Goal: Book appointment/travel/reservation

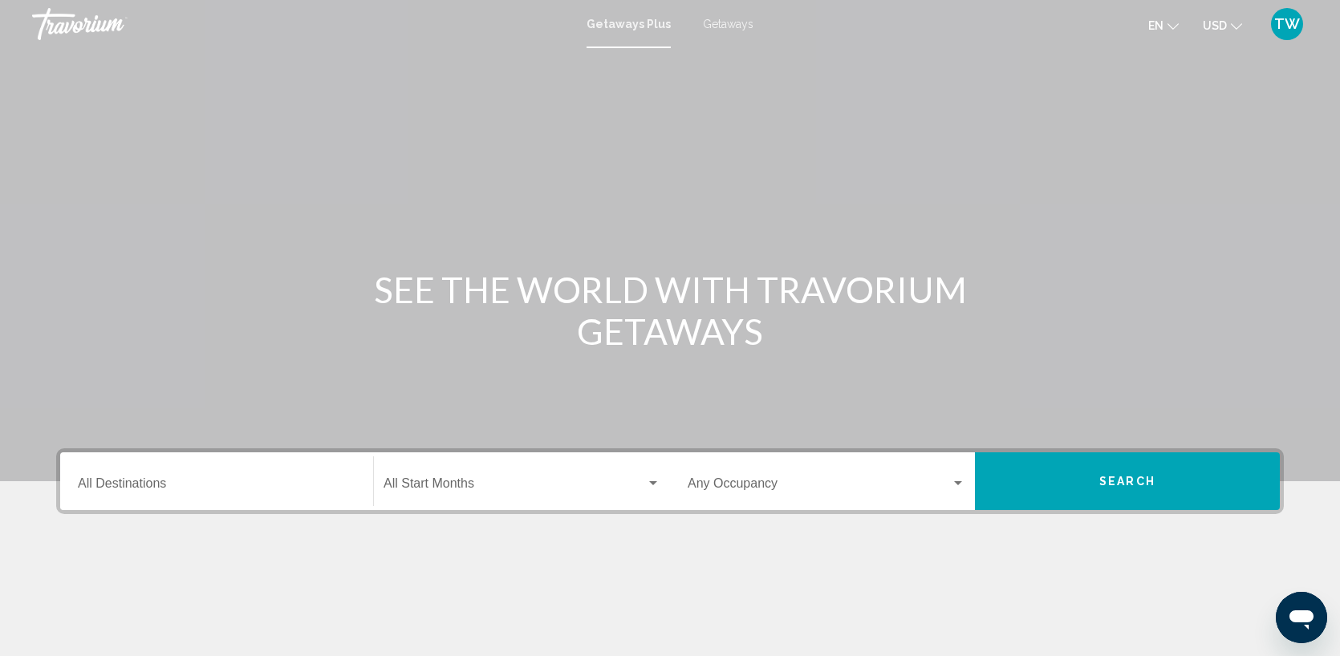
click at [732, 19] on span "Getaways" at bounding box center [728, 24] width 51 height 13
click at [227, 497] on div "Destination All Destinations" at bounding box center [217, 481] width 278 height 51
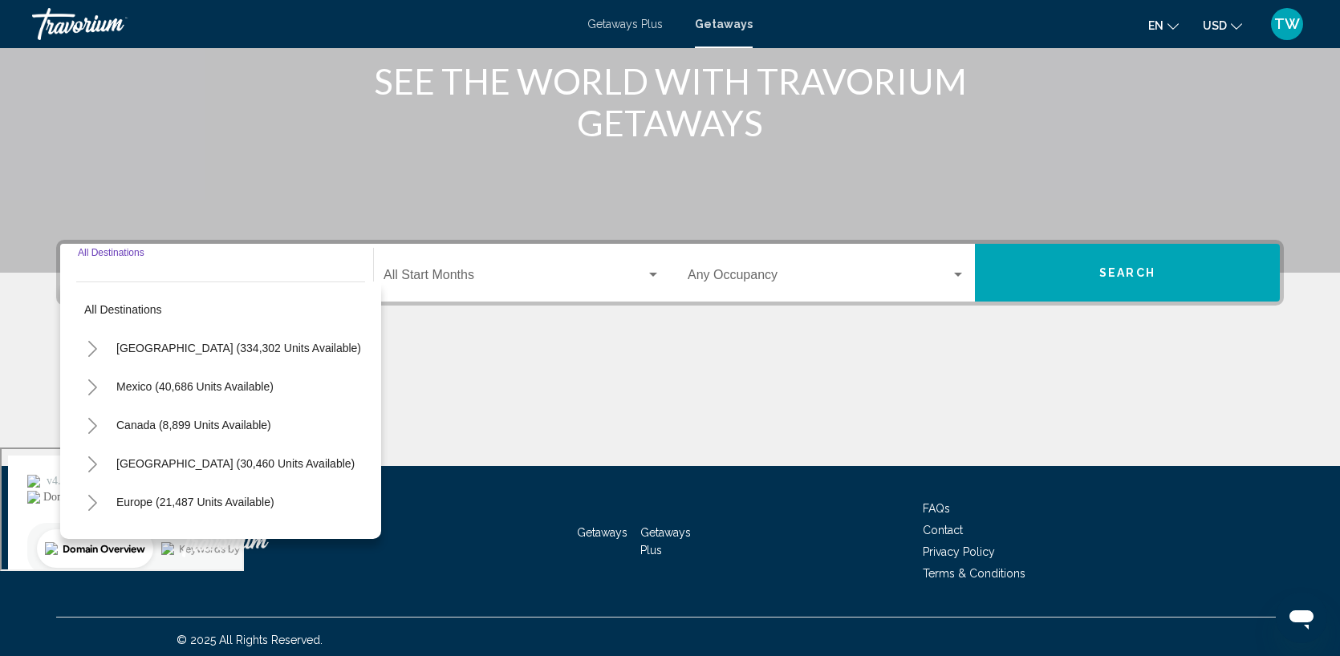
scroll to position [215, 0]
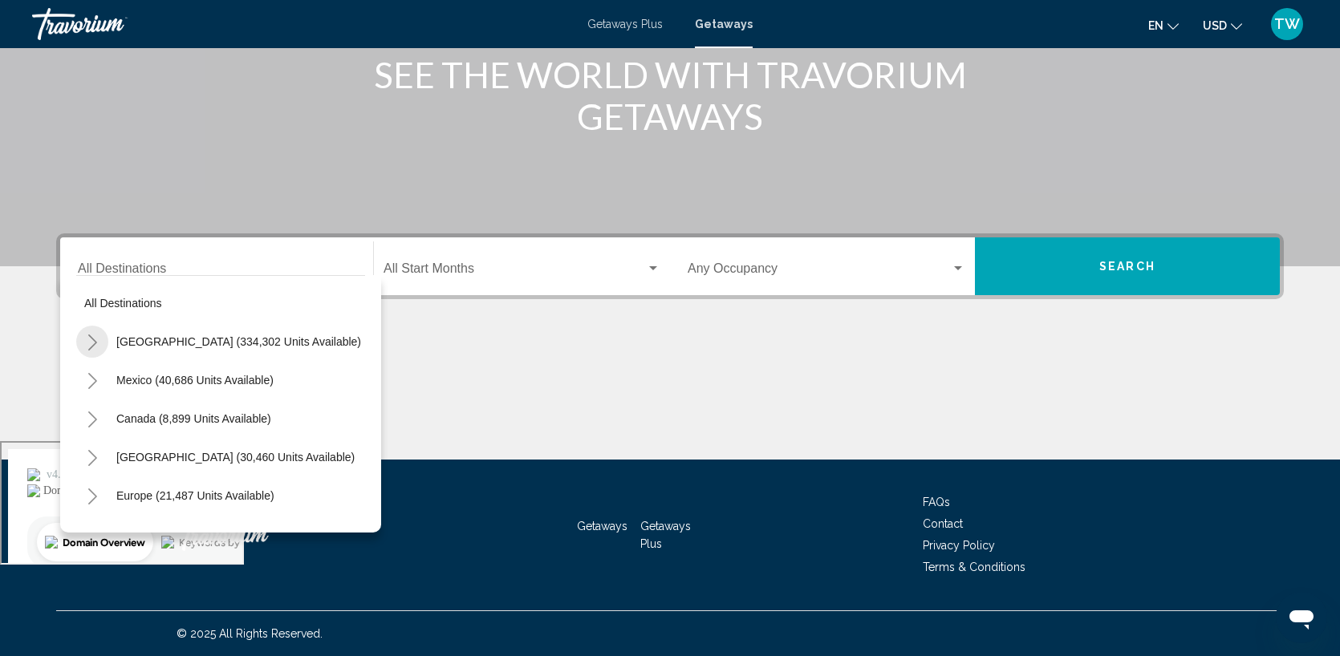
click at [95, 343] on icon "Toggle United States (334,302 units available)" at bounding box center [92, 343] width 9 height 16
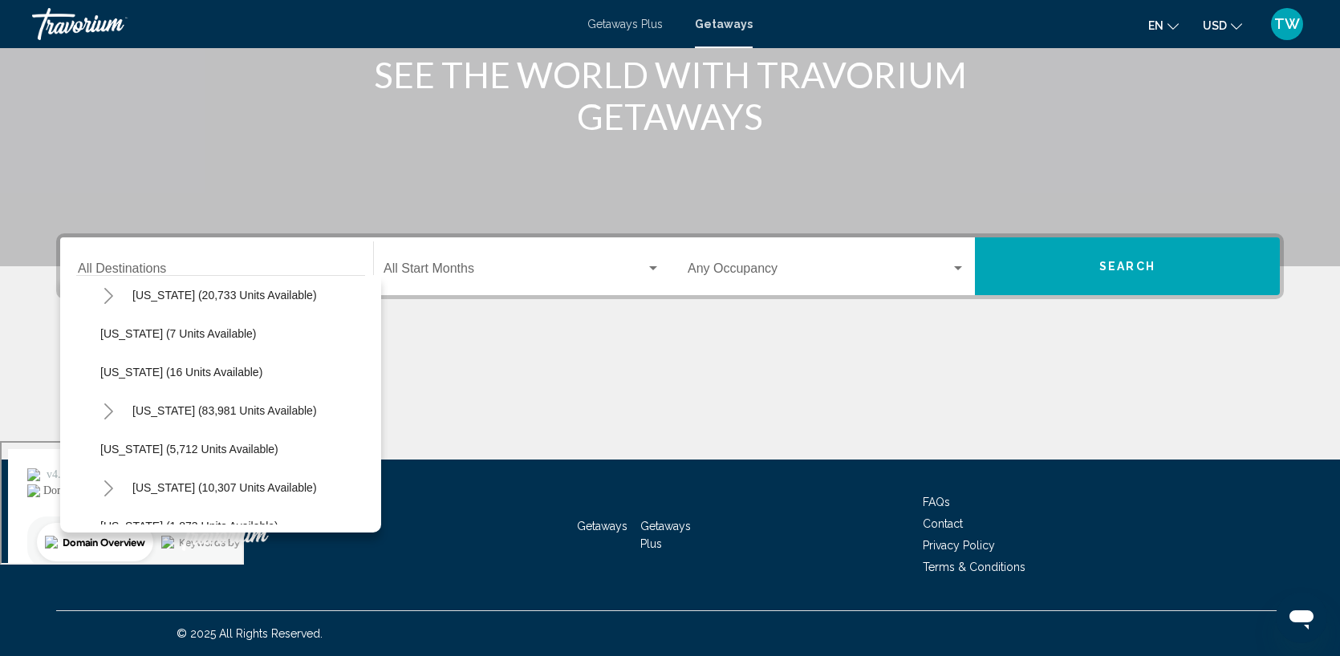
scroll to position [241, 0]
click at [108, 406] on icon "Toggle Florida (83,981 units available)" at bounding box center [109, 409] width 12 height 16
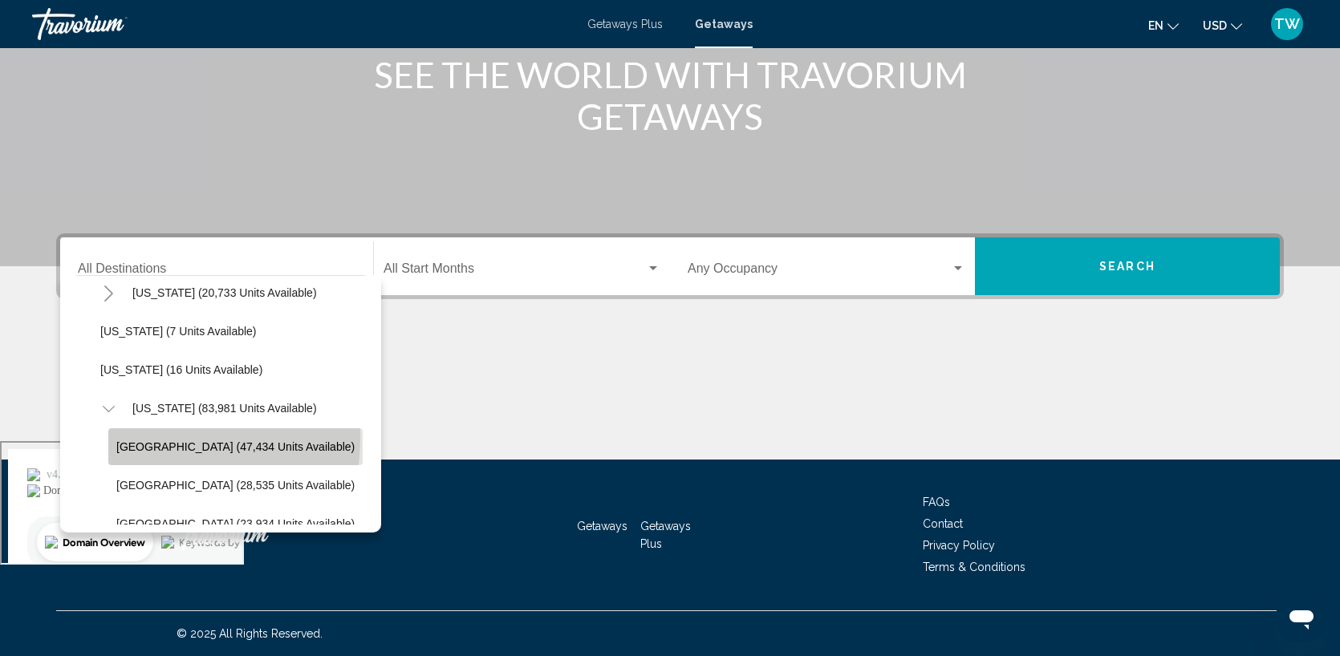
click at [152, 438] on button "[GEOGRAPHIC_DATA] (47,434 units available)" at bounding box center [235, 446] width 254 height 37
type input "**********"
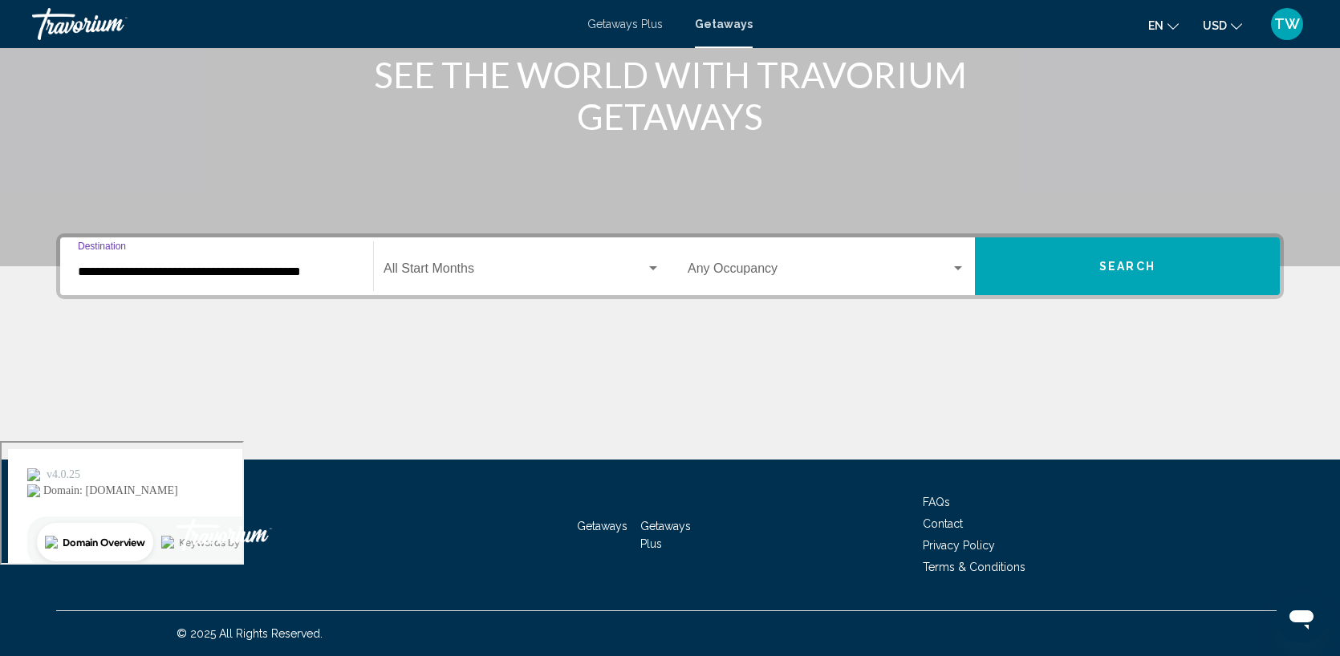
click at [496, 271] on span "Search widget" at bounding box center [514, 272] width 262 height 14
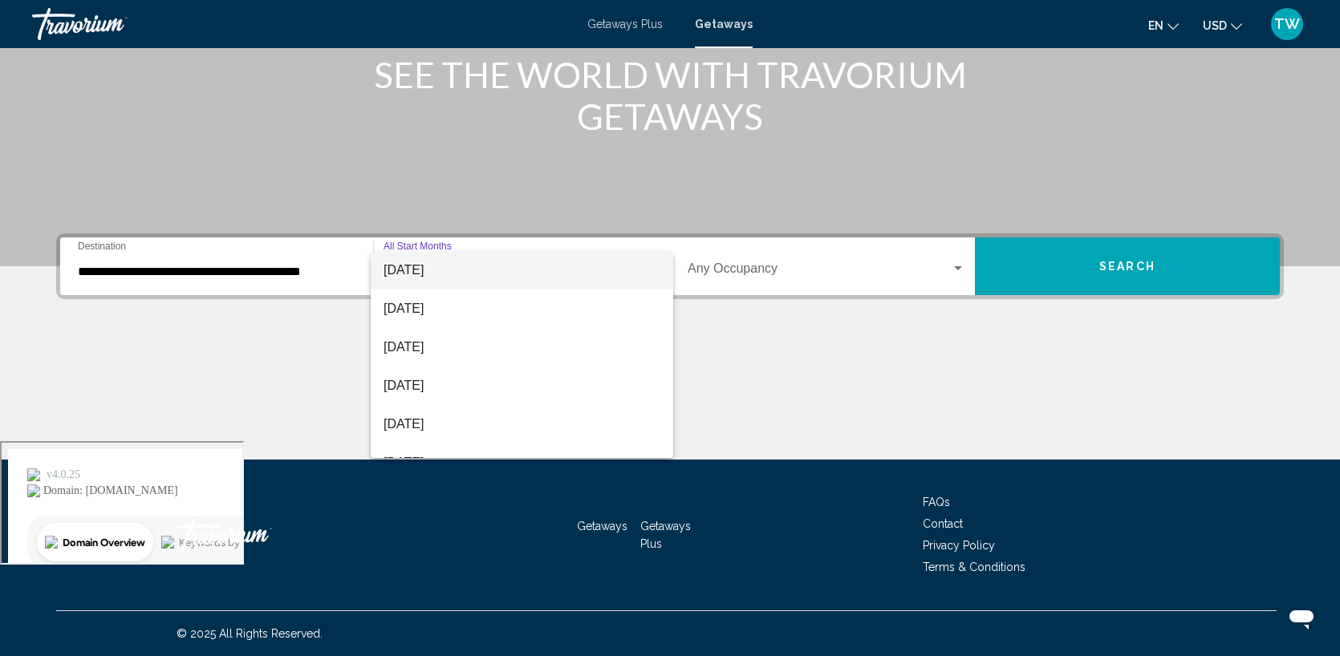
scroll to position [124, 0]
click at [453, 380] on span "[DATE]" at bounding box center [521, 379] width 277 height 39
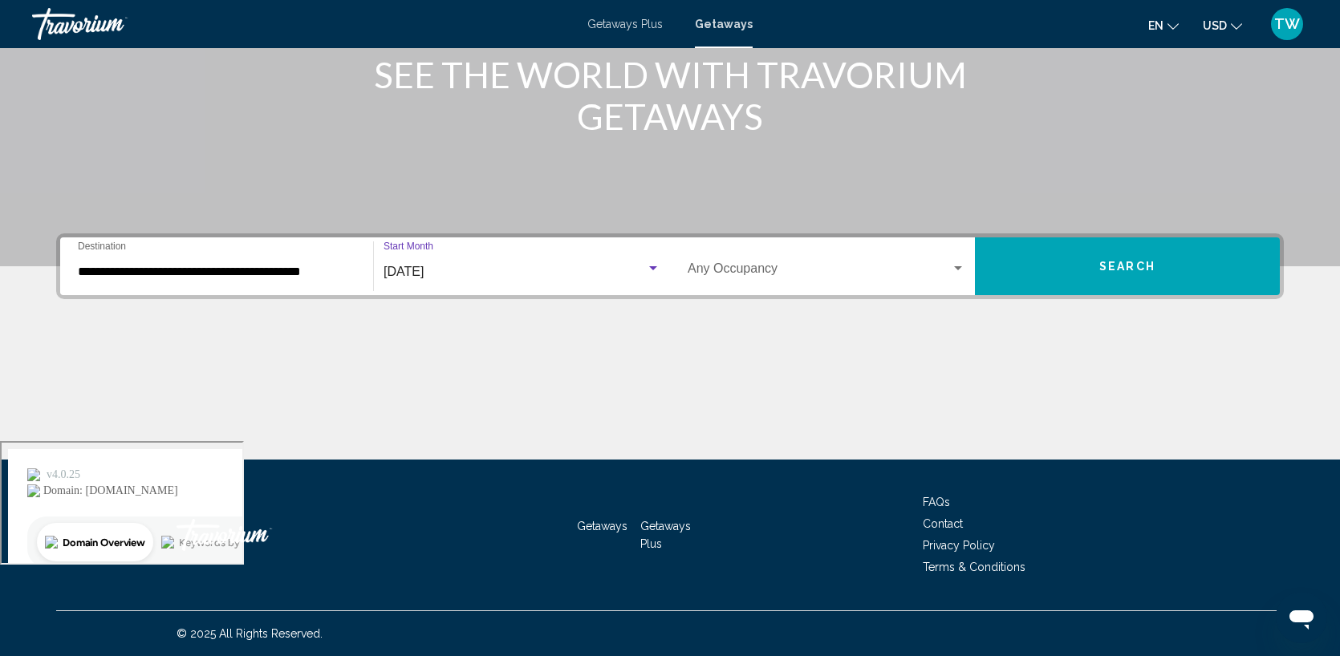
click at [954, 259] on div "Occupancy Any Occupancy" at bounding box center [826, 266] width 278 height 51
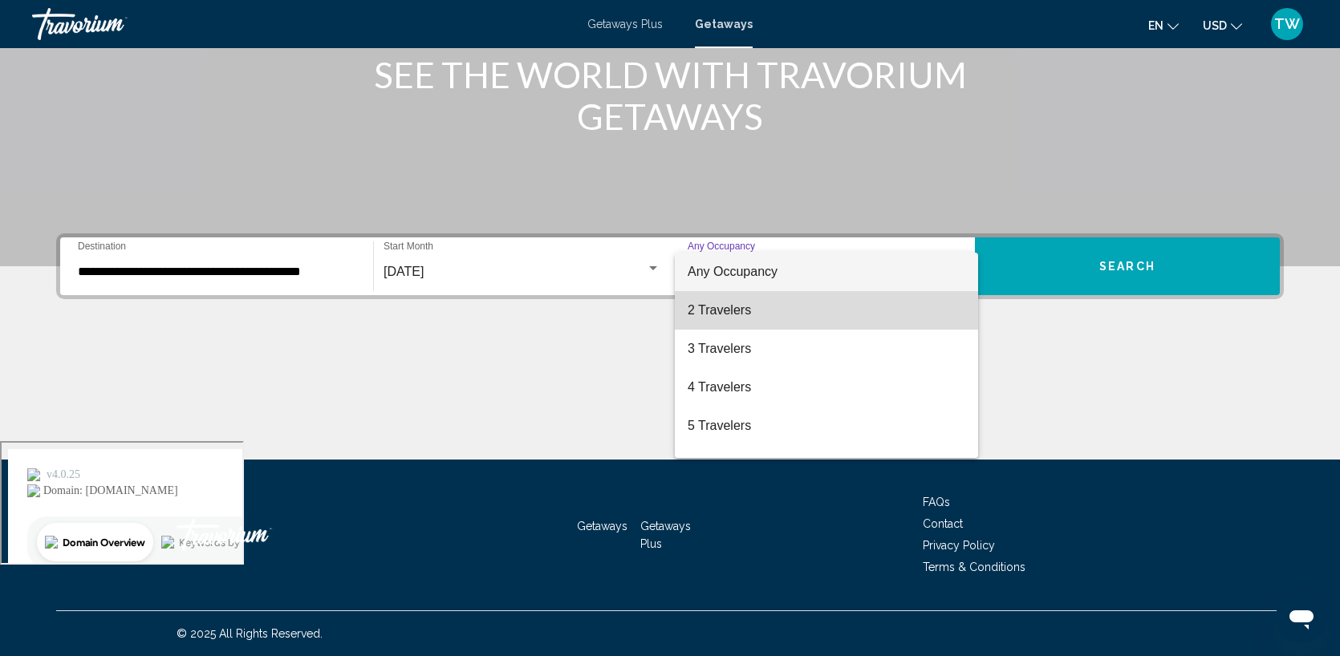
click at [782, 310] on span "2 Travelers" at bounding box center [826, 310] width 278 height 39
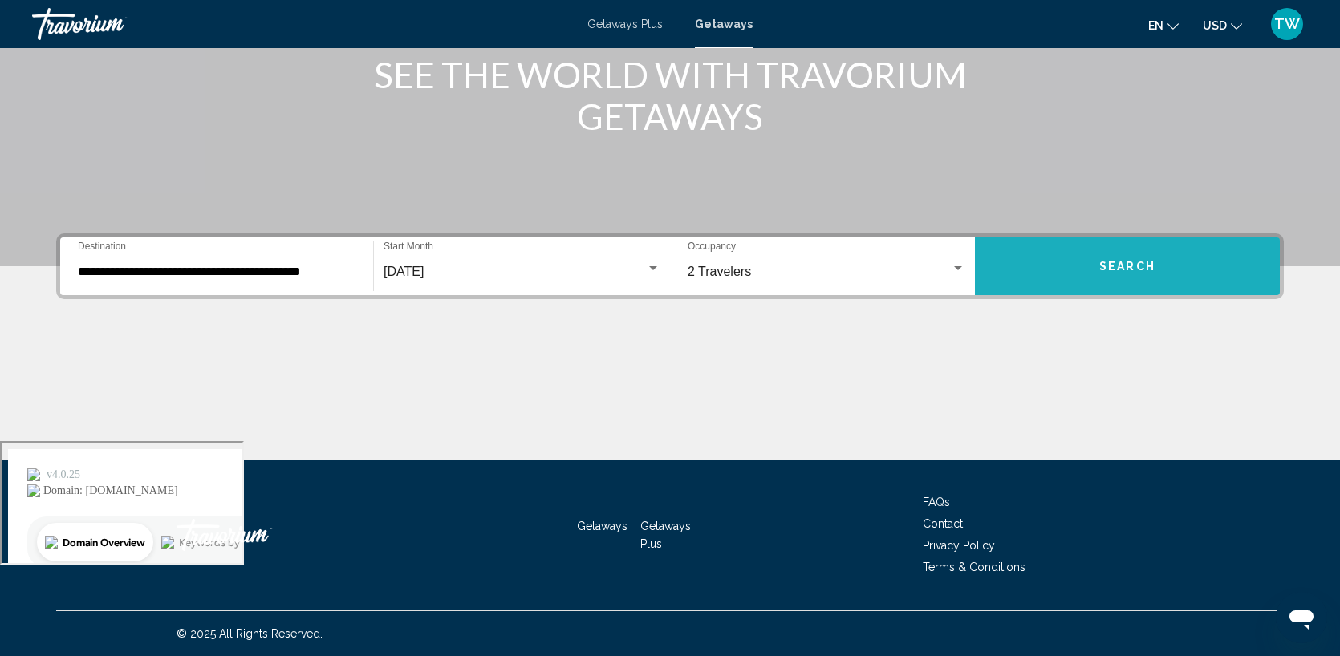
click at [1110, 261] on span "Search" at bounding box center [1127, 267] width 56 height 13
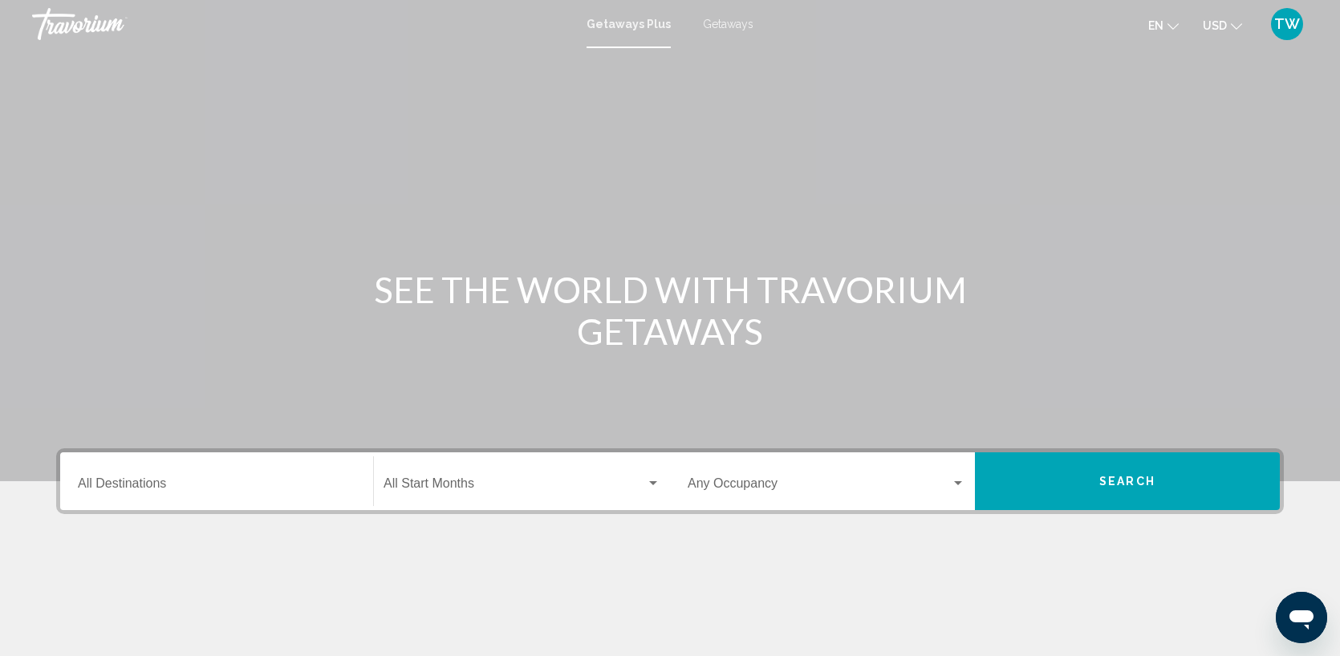
click at [257, 493] on div "Destination All Destinations" at bounding box center [217, 481] width 278 height 51
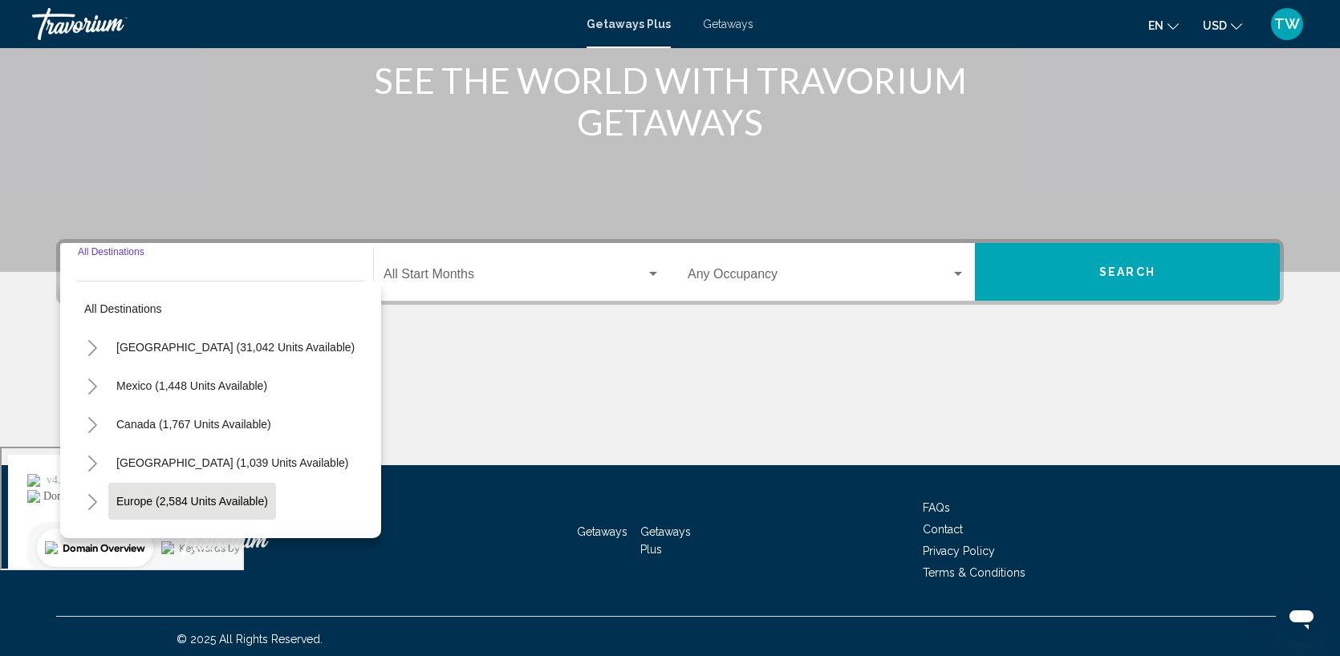
scroll to position [215, 0]
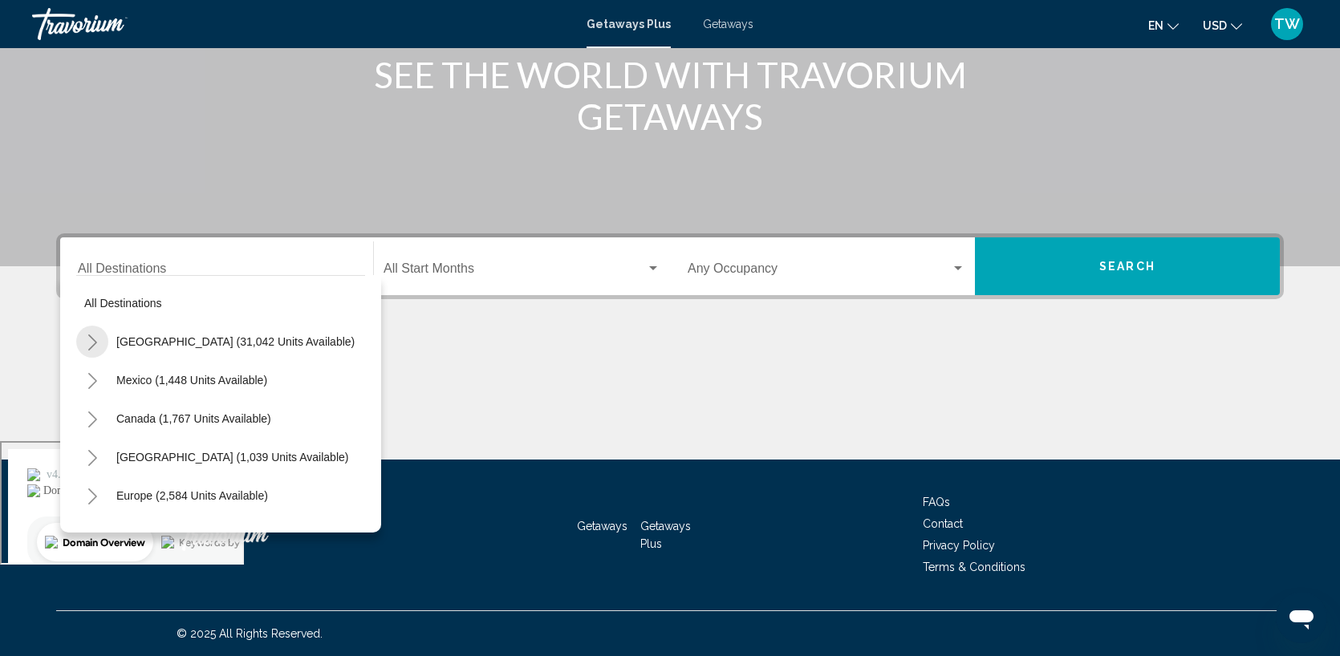
click at [94, 347] on icon "Toggle United States (31,042 units available)" at bounding box center [93, 343] width 12 height 16
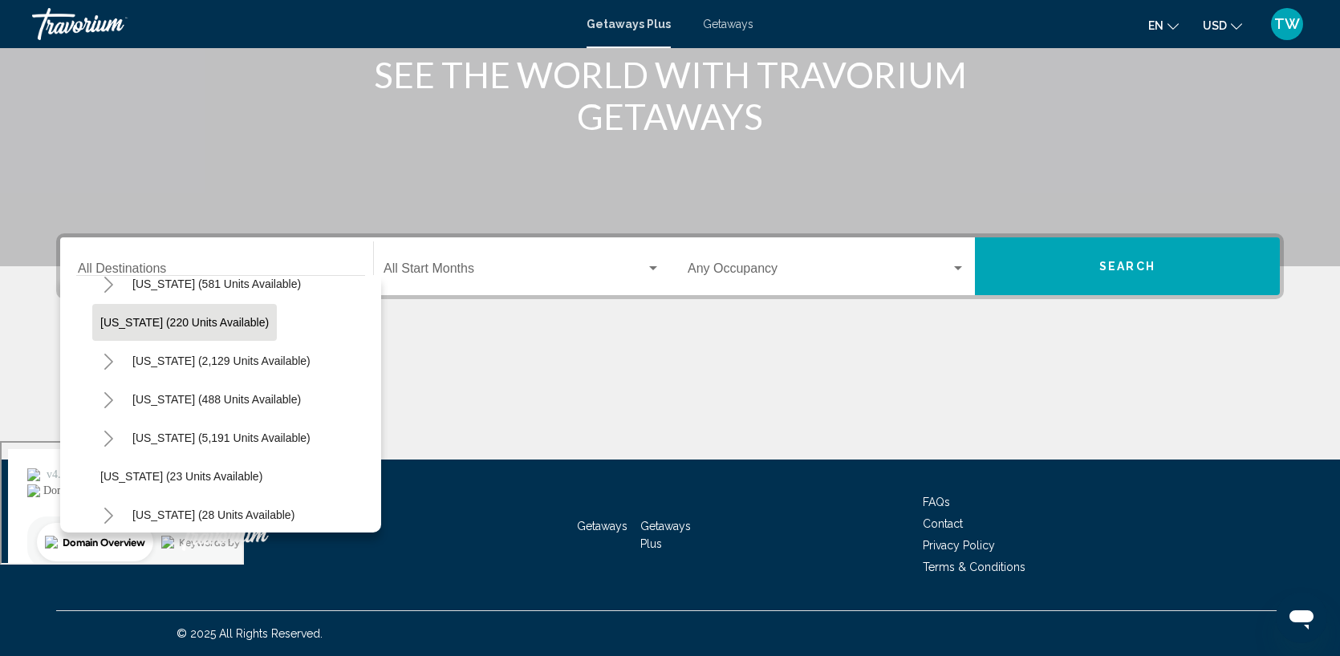
scroll to position [99, 0]
click at [109, 429] on icon "Toggle Florida (5,191 units available)" at bounding box center [109, 436] width 12 height 16
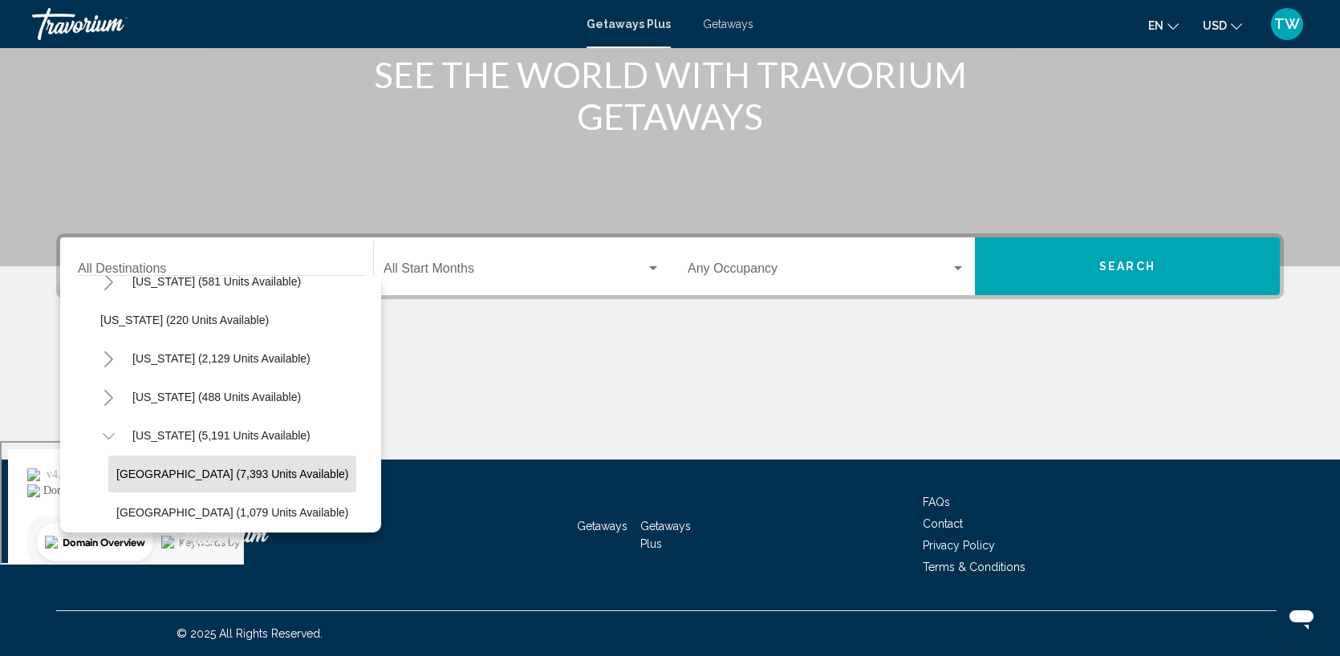
click at [128, 460] on button "Orlando & Disney Area (7,393 units available)" at bounding box center [232, 474] width 248 height 37
type input "**********"
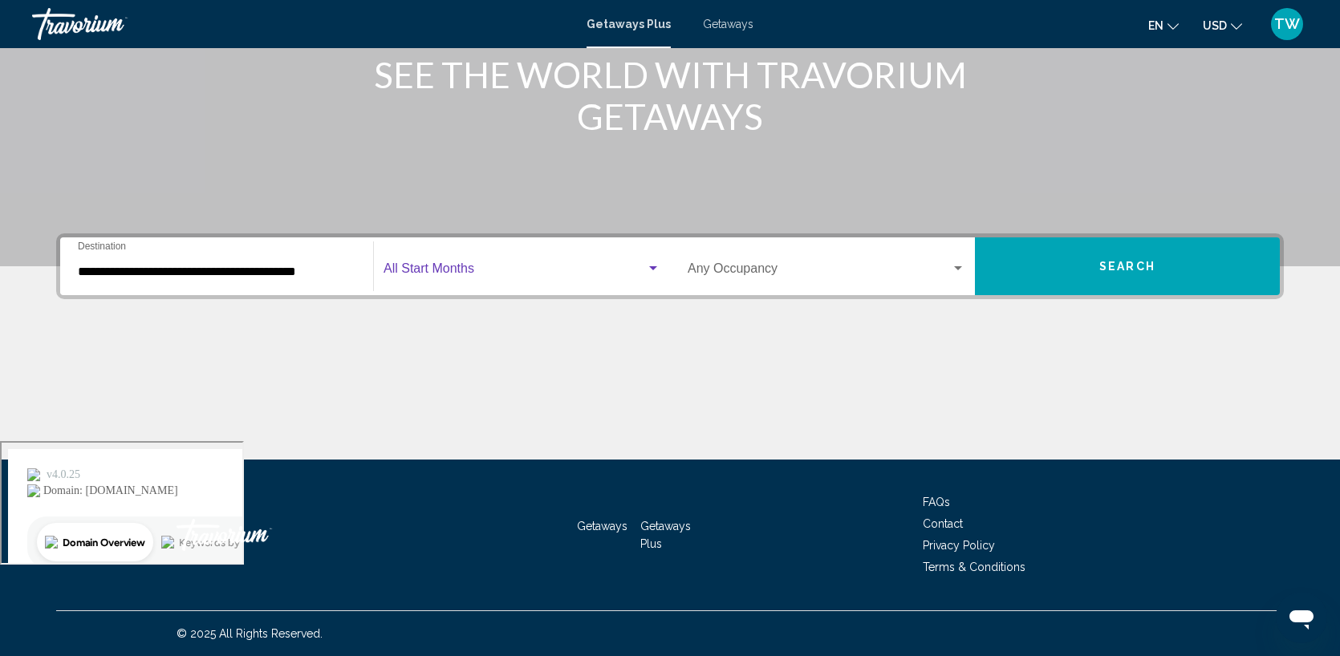
click at [501, 265] on span "Search widget" at bounding box center [514, 272] width 262 height 14
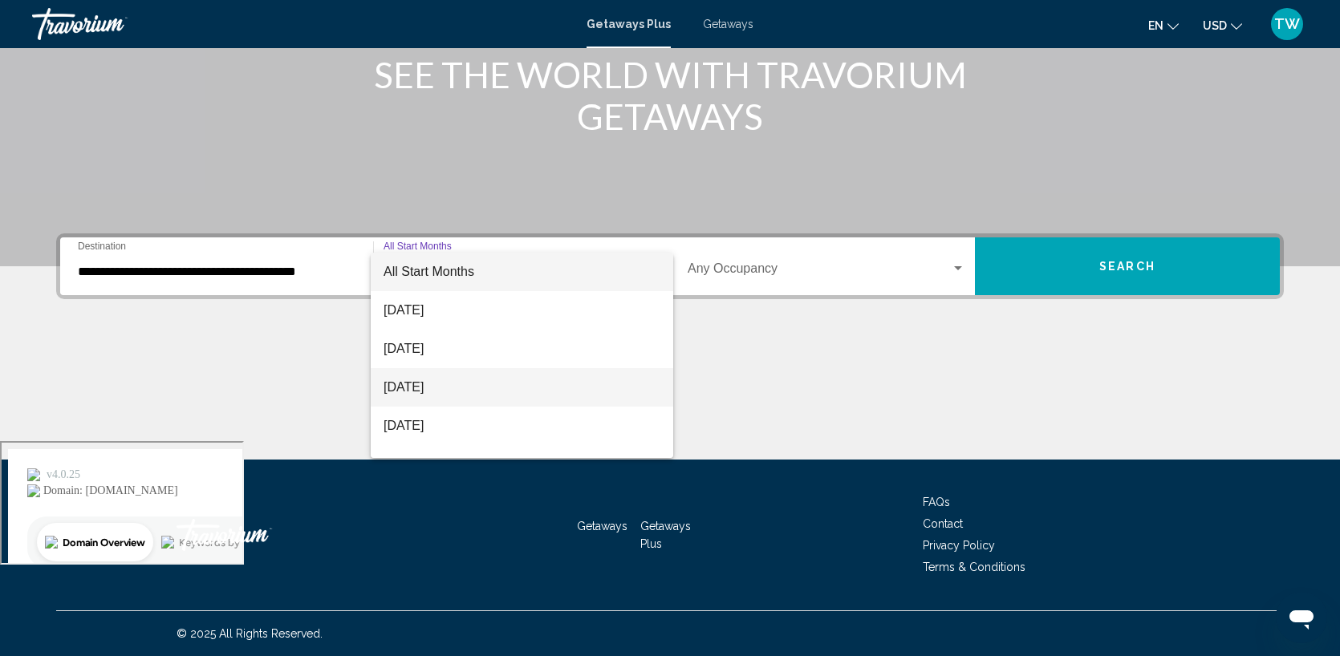
scroll to position [76, 0]
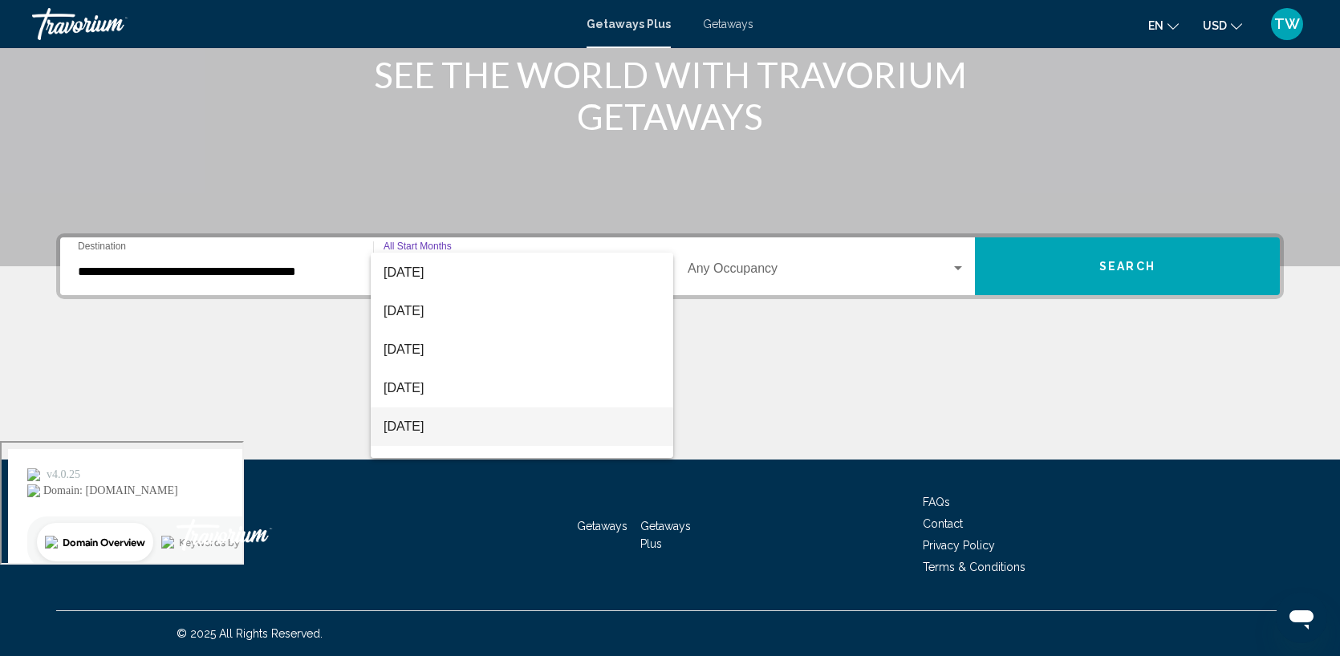
click at [431, 421] on span "[DATE]" at bounding box center [521, 426] width 277 height 39
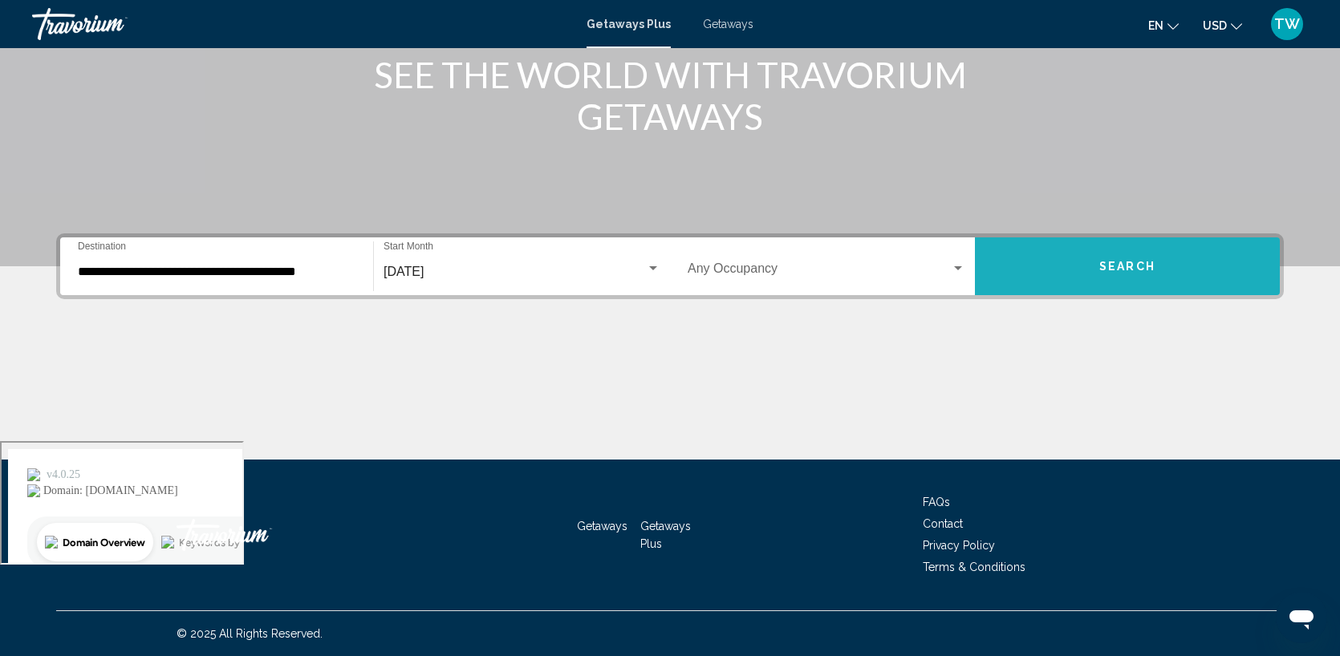
click at [1094, 252] on button "Search" at bounding box center [1127, 266] width 305 height 58
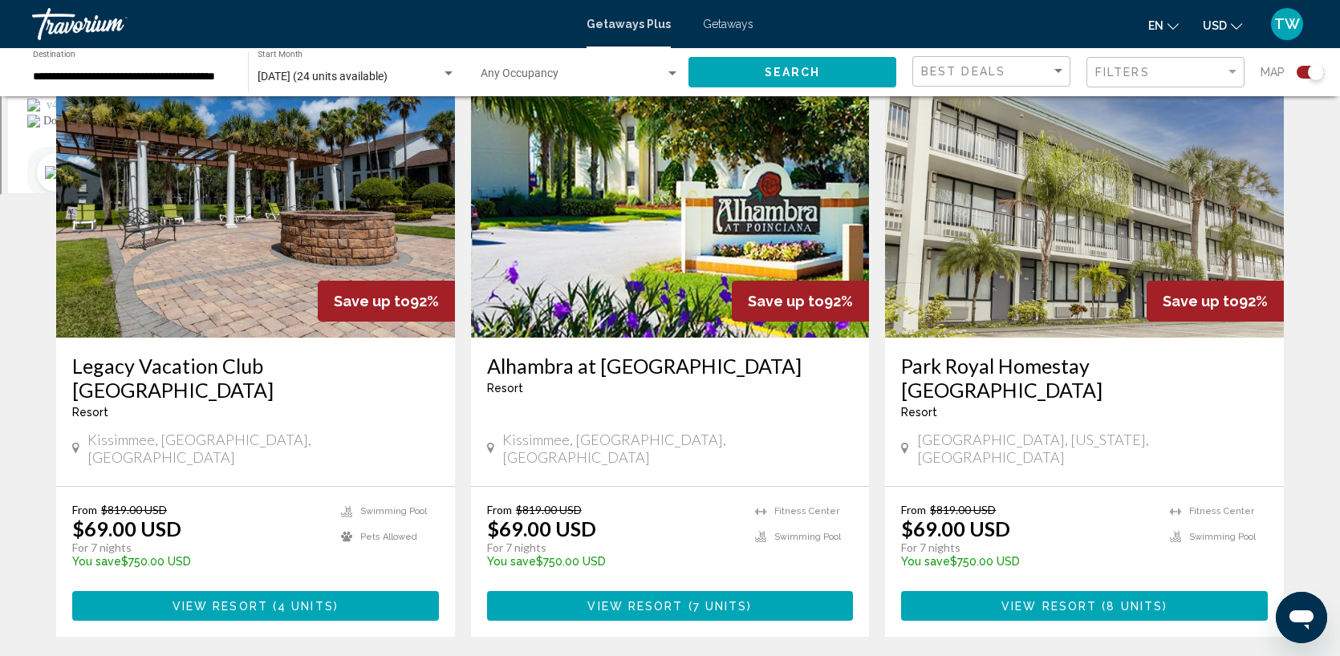
scroll to position [619, 0]
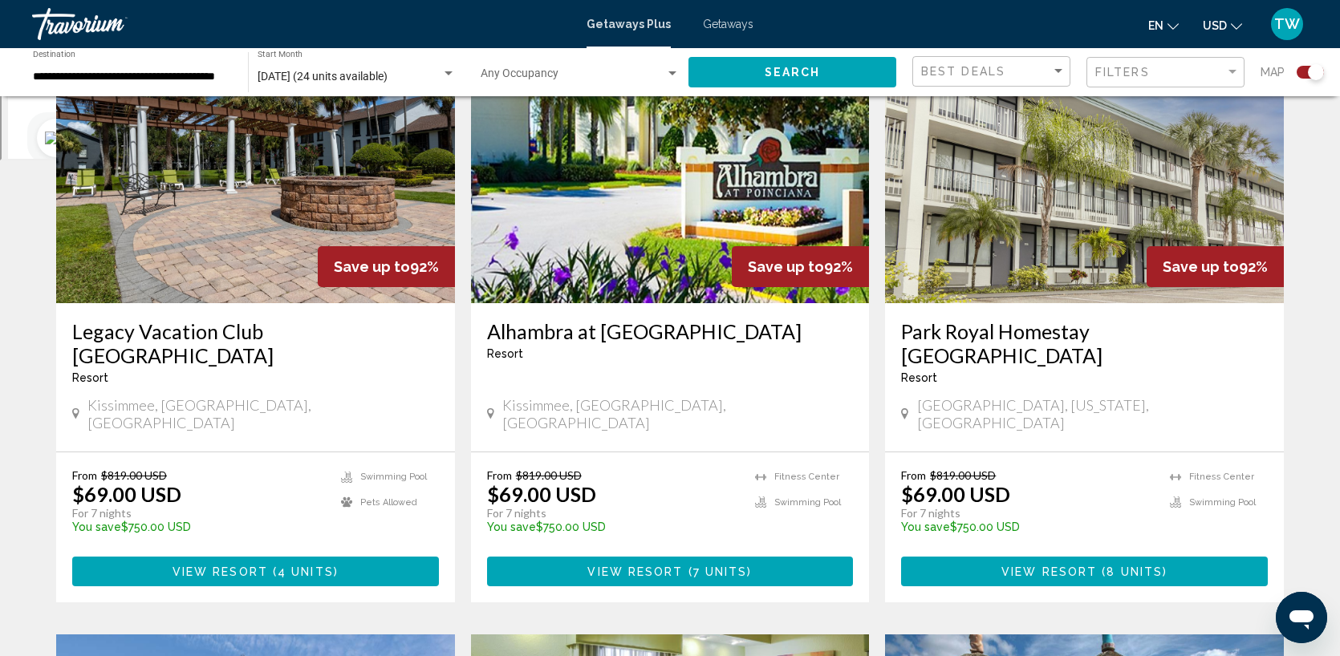
click at [219, 189] on img "Main content" at bounding box center [255, 175] width 399 height 257
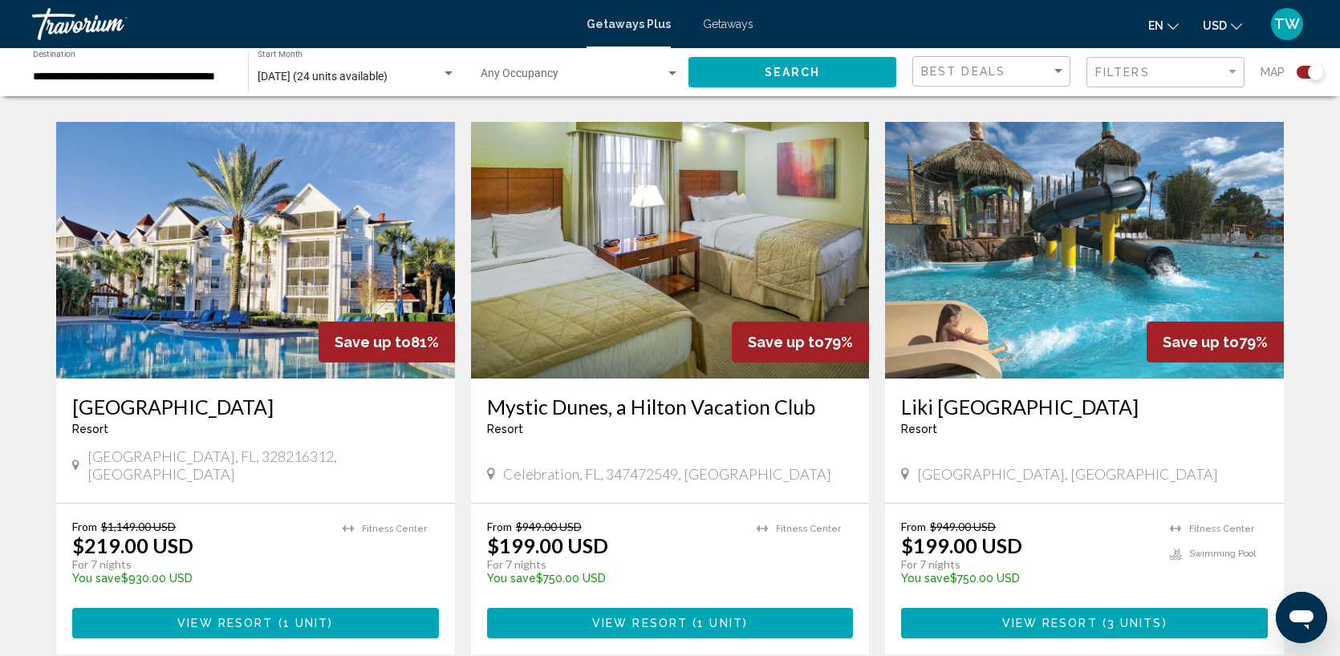
scroll to position [1133, 0]
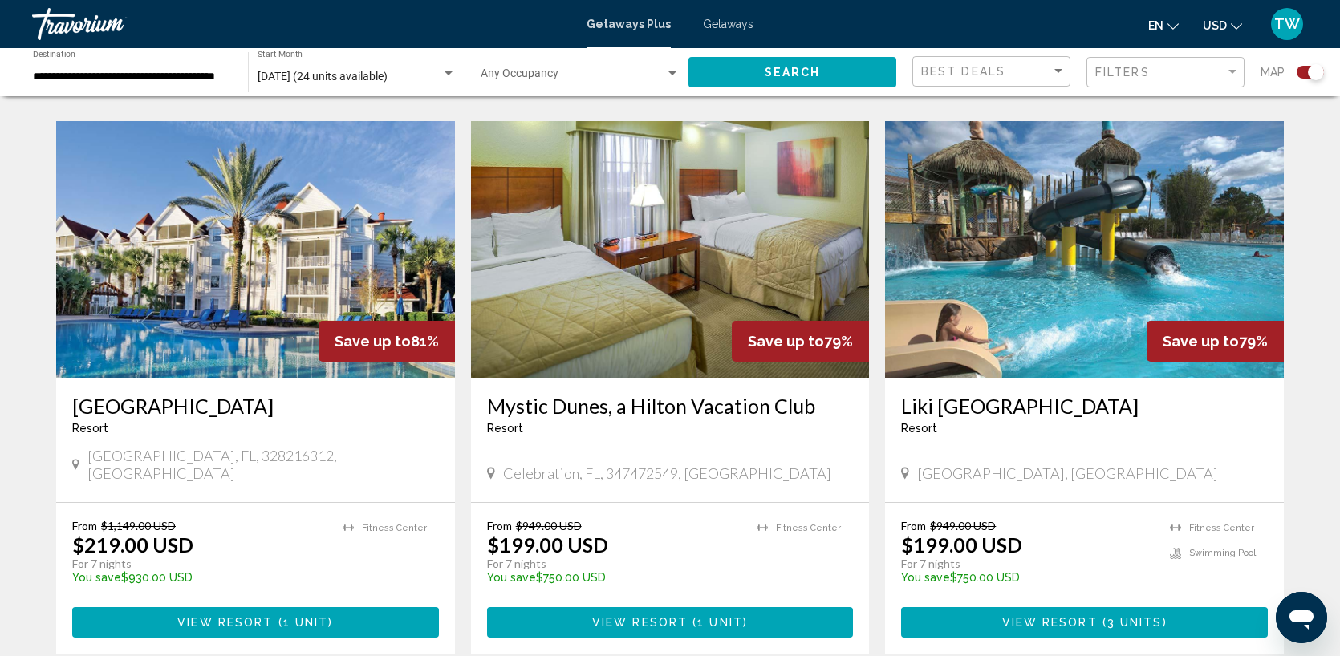
click at [265, 222] on img "Main content" at bounding box center [255, 249] width 399 height 257
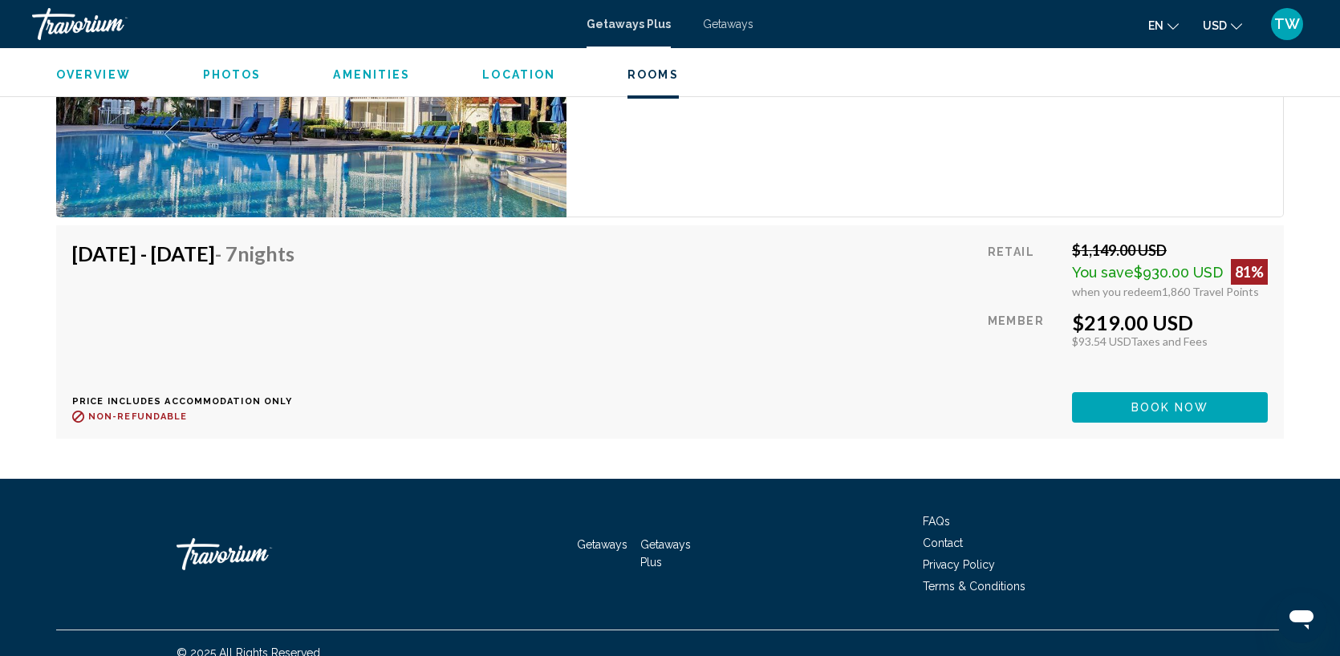
scroll to position [2738, 0]
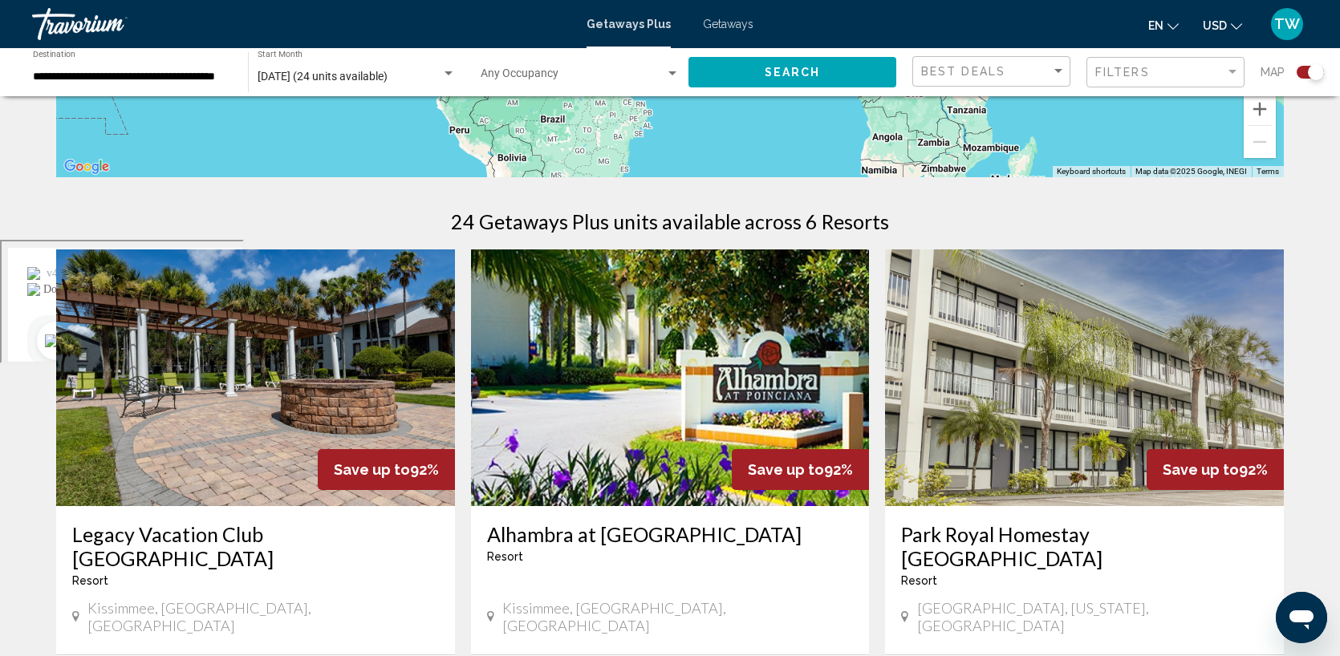
scroll to position [500, 0]
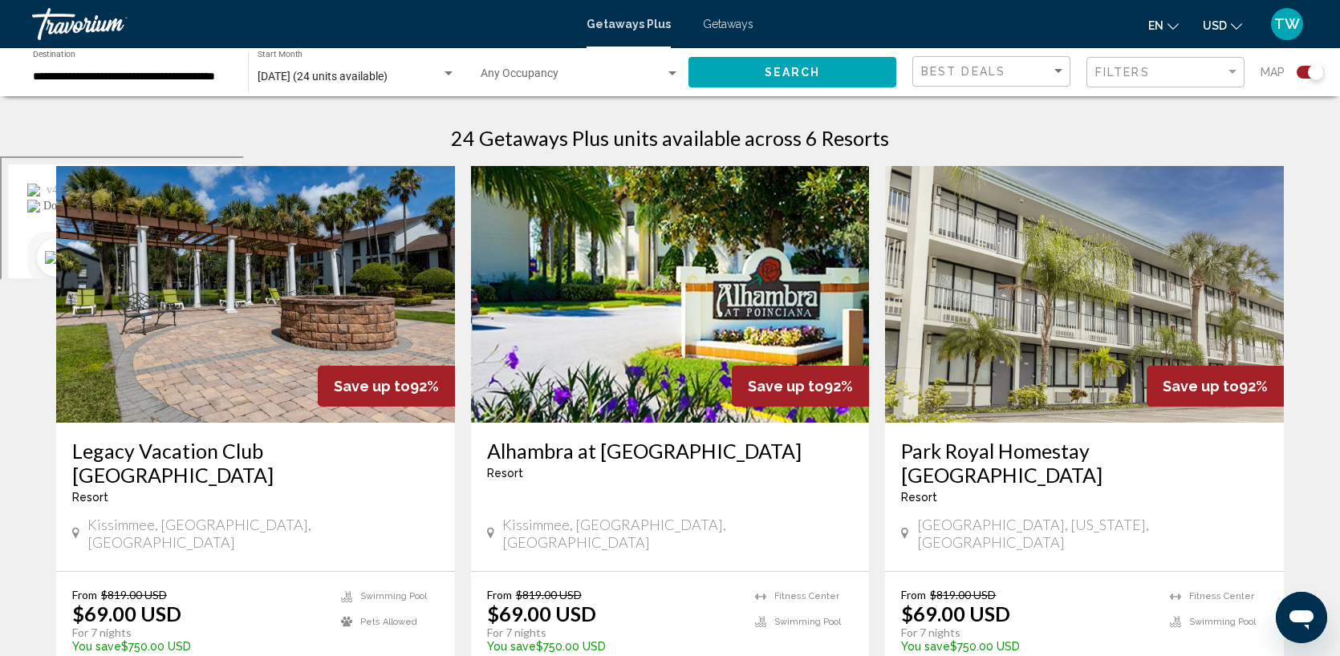
click at [643, 283] on img "Main content" at bounding box center [670, 294] width 399 height 257
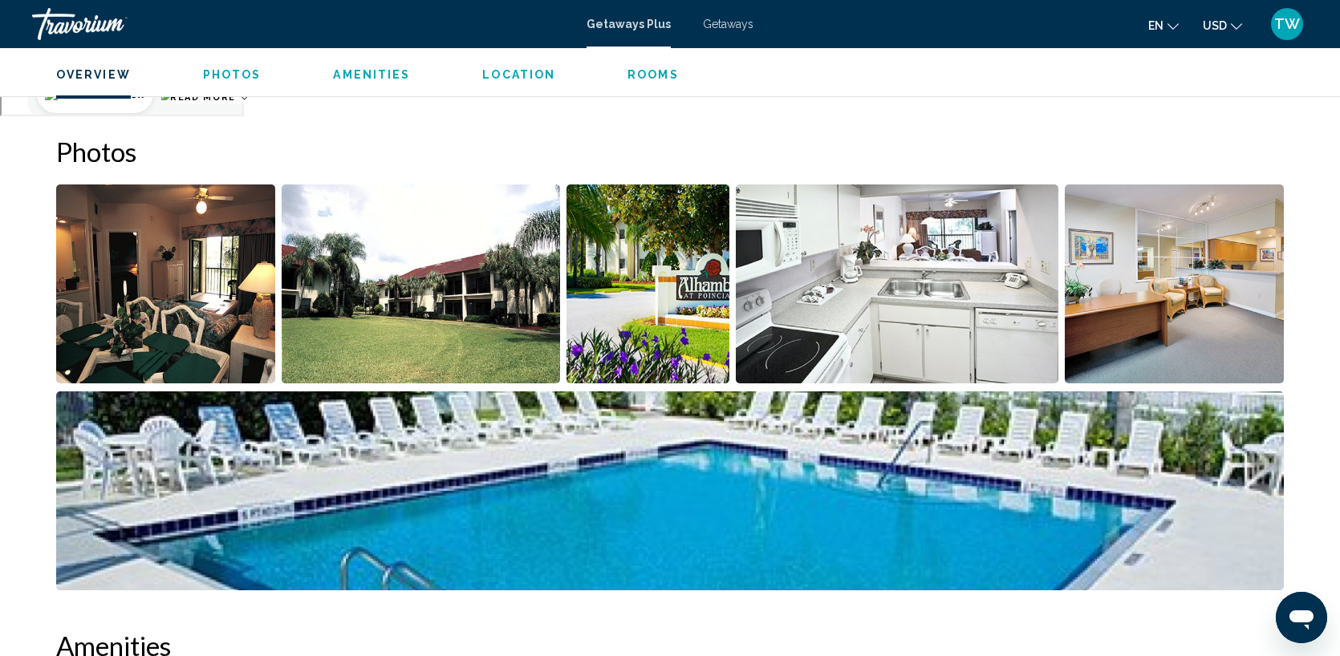
scroll to position [687, 0]
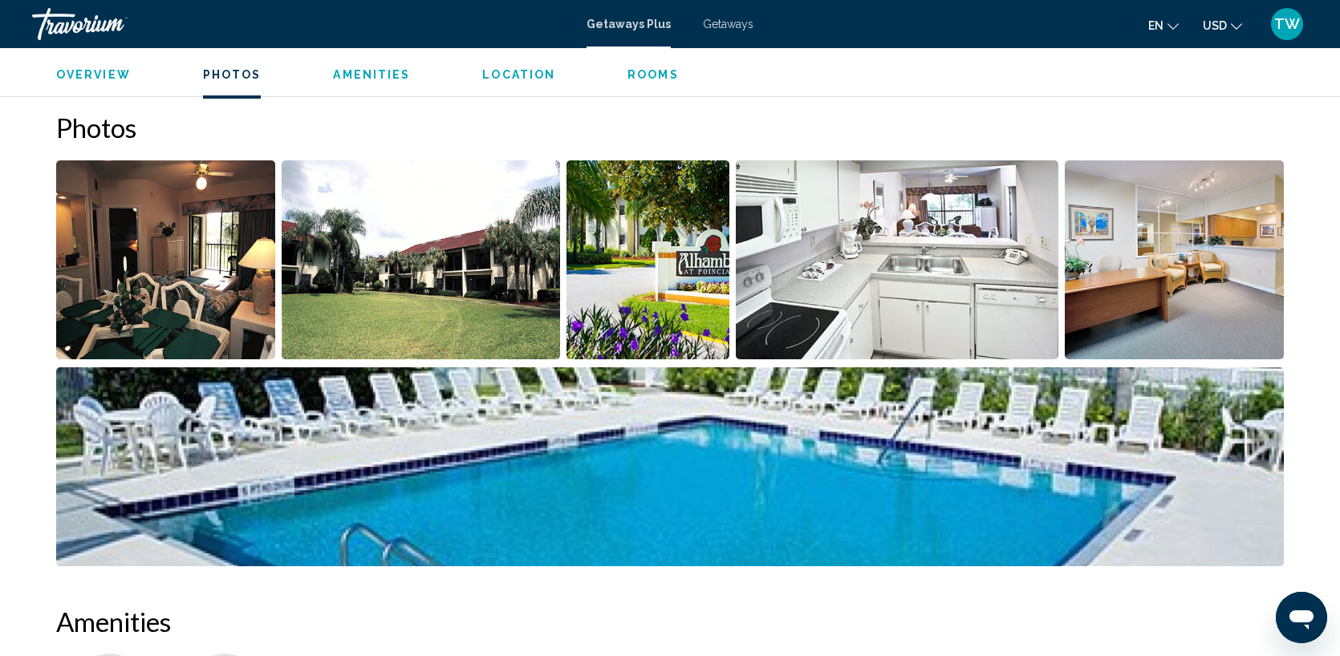
click at [931, 264] on img "Open full-screen image slider" at bounding box center [897, 259] width 323 height 199
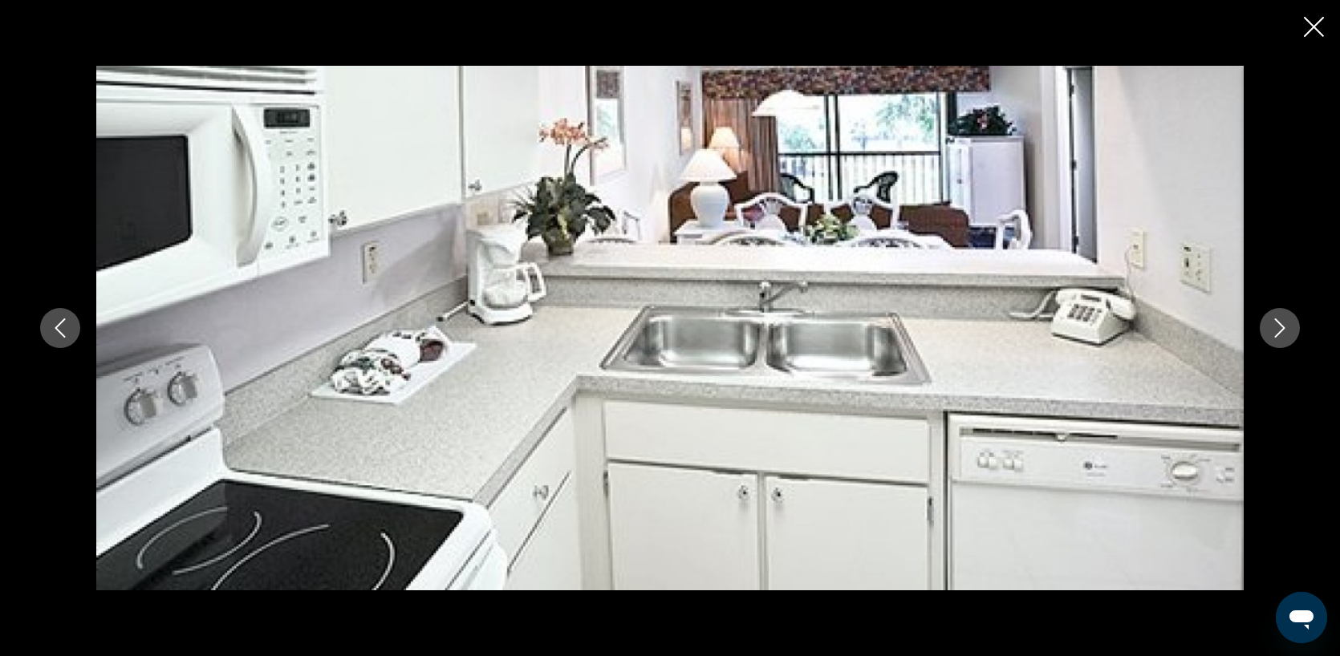
click at [1276, 323] on icon "Next image" at bounding box center [1279, 327] width 19 height 19
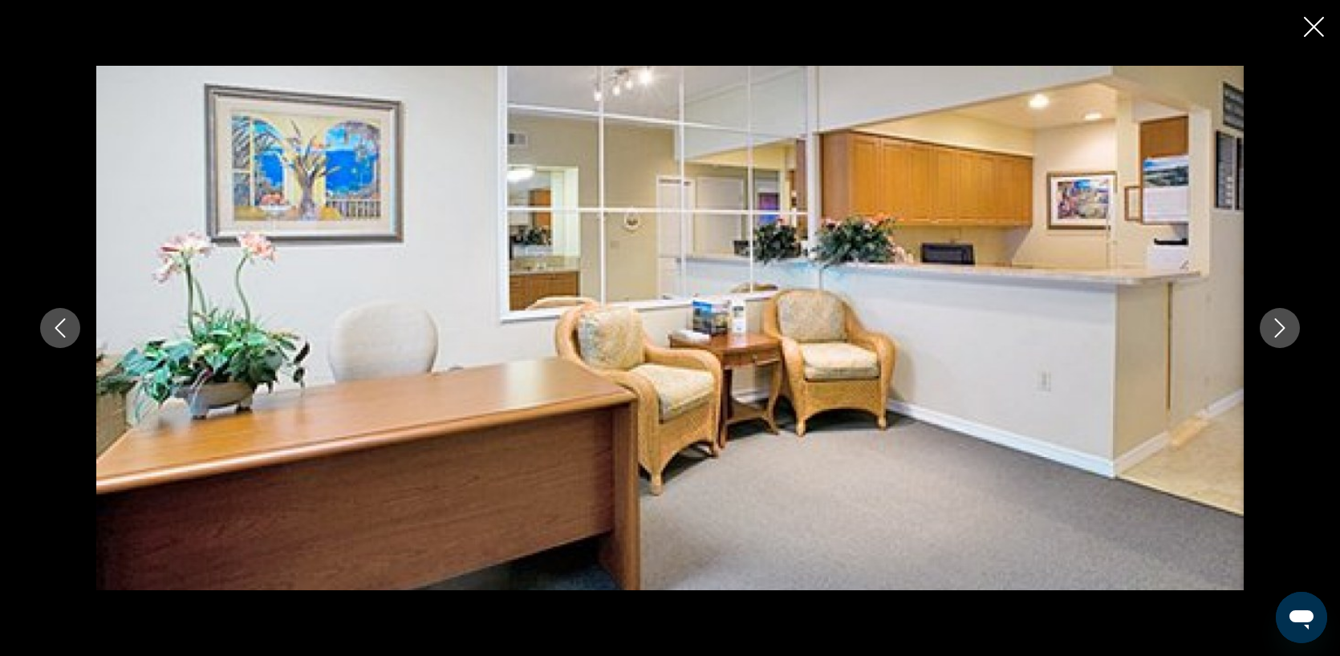
click at [1276, 323] on icon "Next image" at bounding box center [1279, 327] width 19 height 19
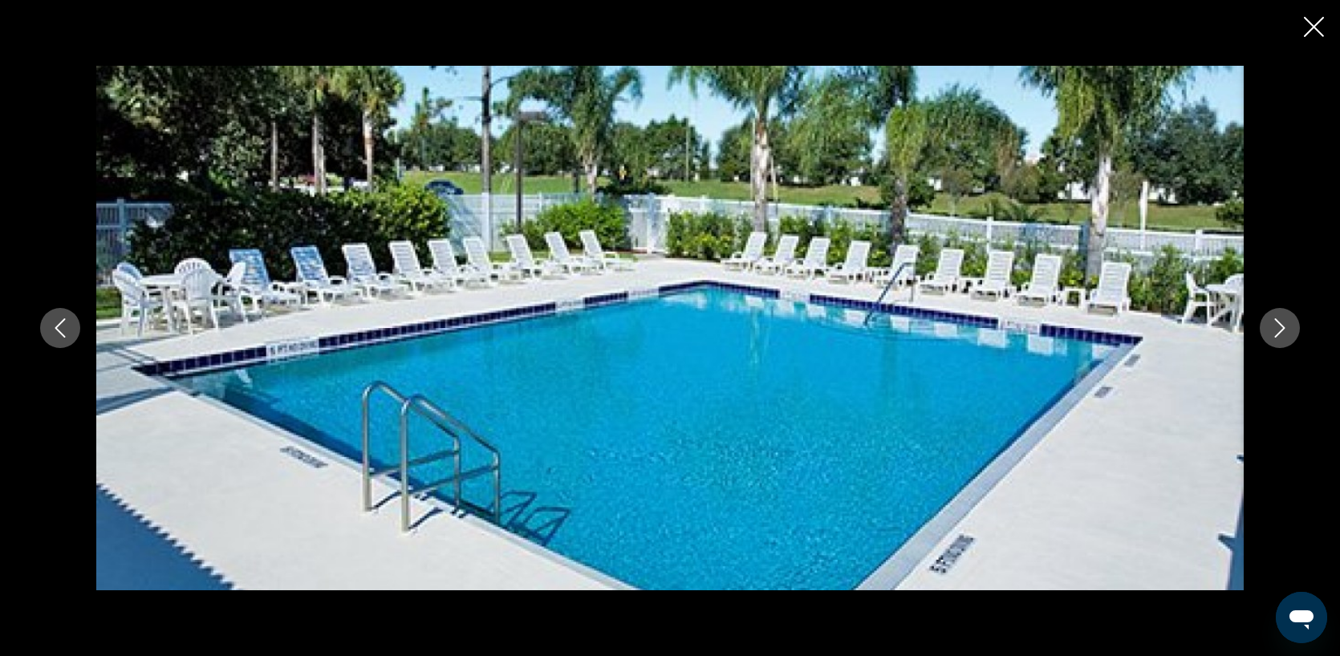
click at [1276, 323] on icon "Next image" at bounding box center [1279, 327] width 19 height 19
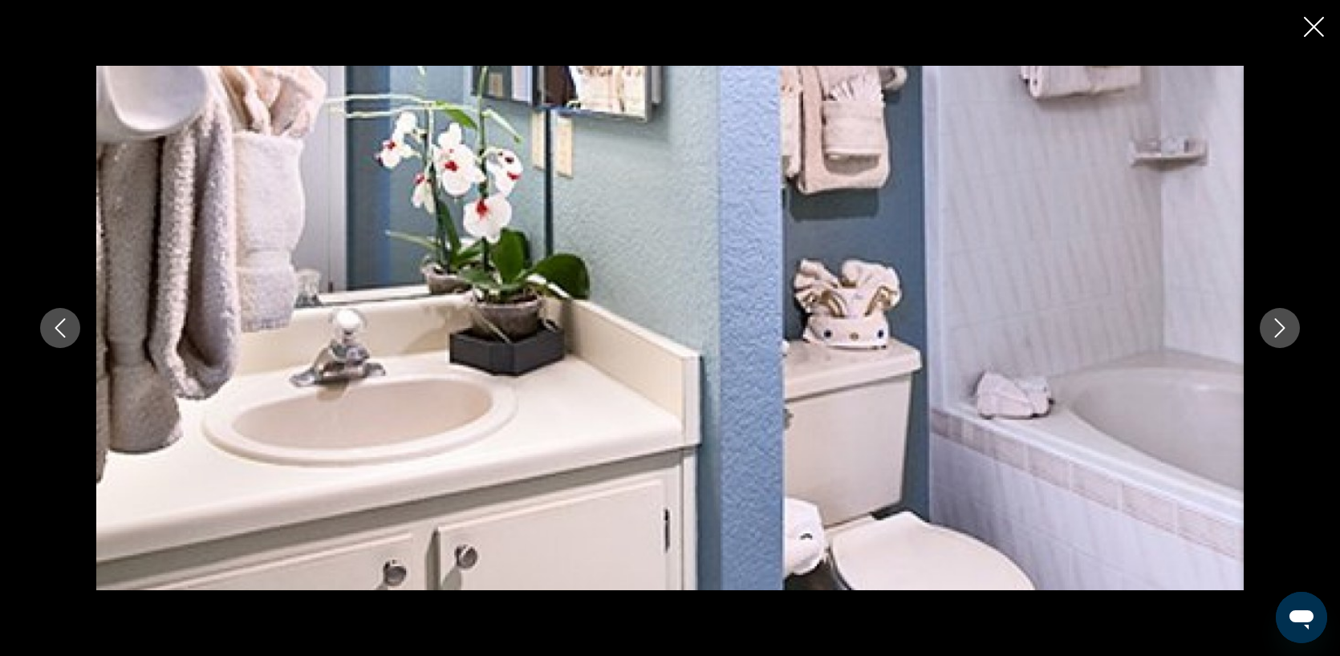
click at [1276, 323] on icon "Next image" at bounding box center [1279, 327] width 19 height 19
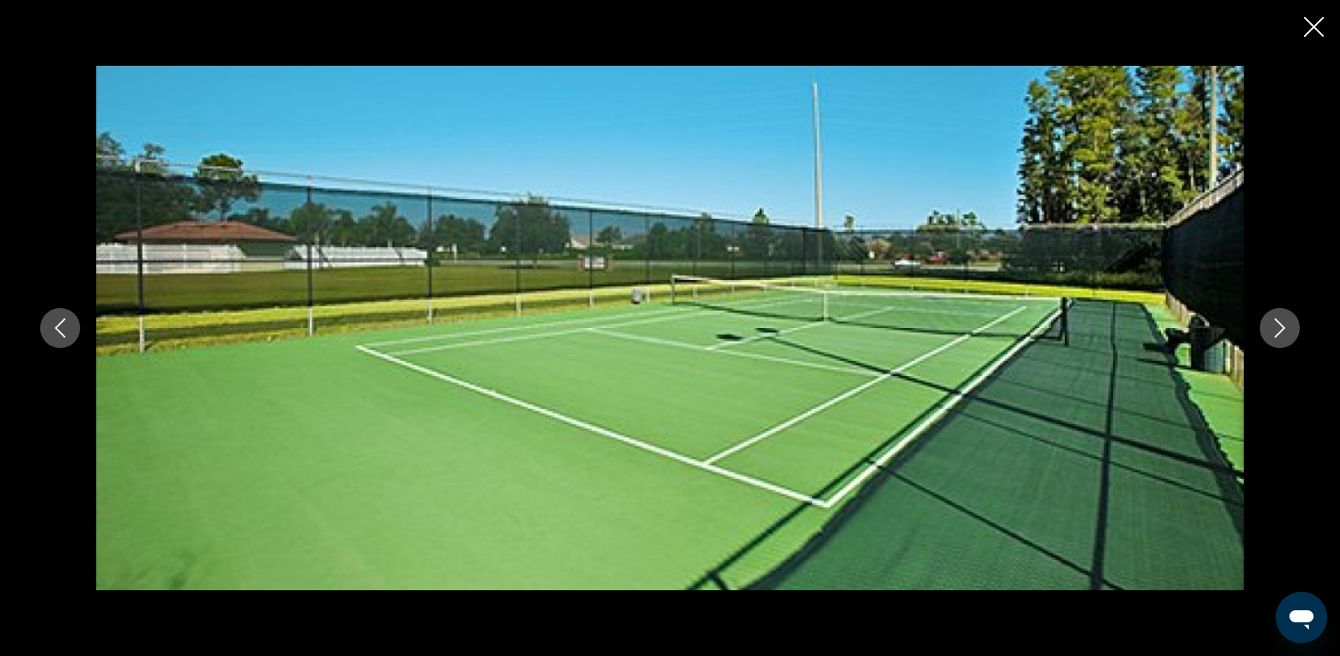
click at [1276, 323] on icon "Next image" at bounding box center [1279, 327] width 19 height 19
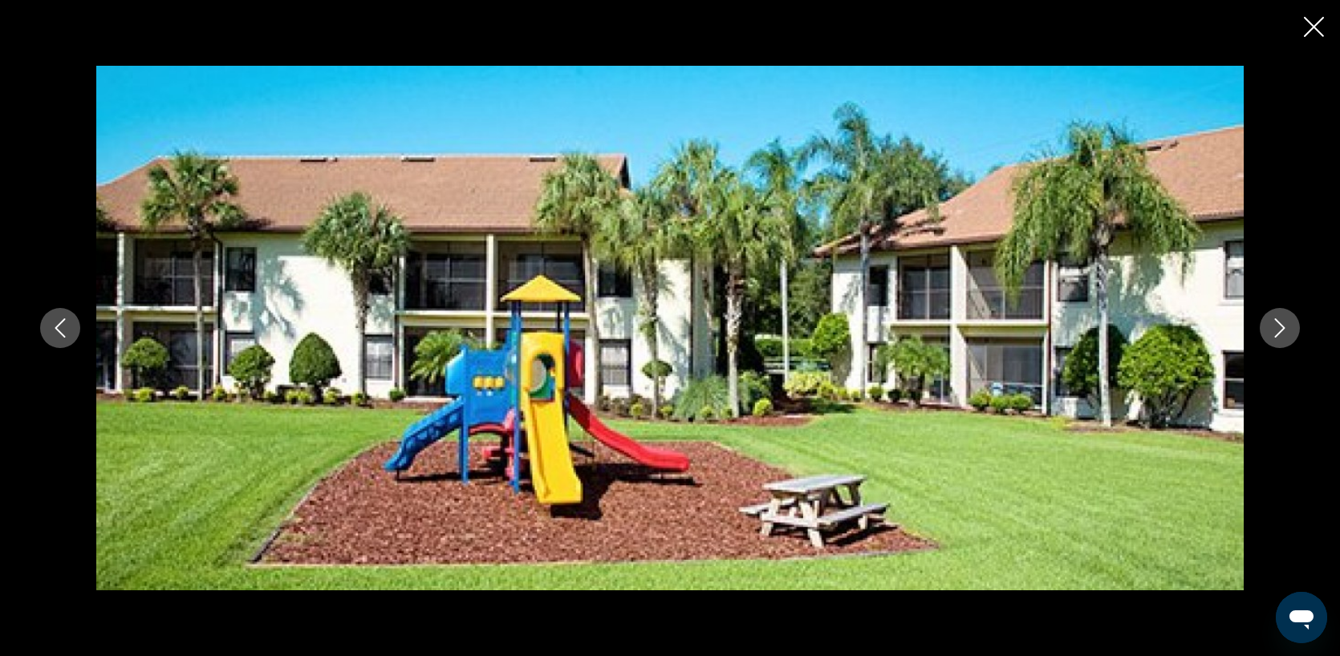
click at [1276, 323] on icon "Next image" at bounding box center [1279, 327] width 19 height 19
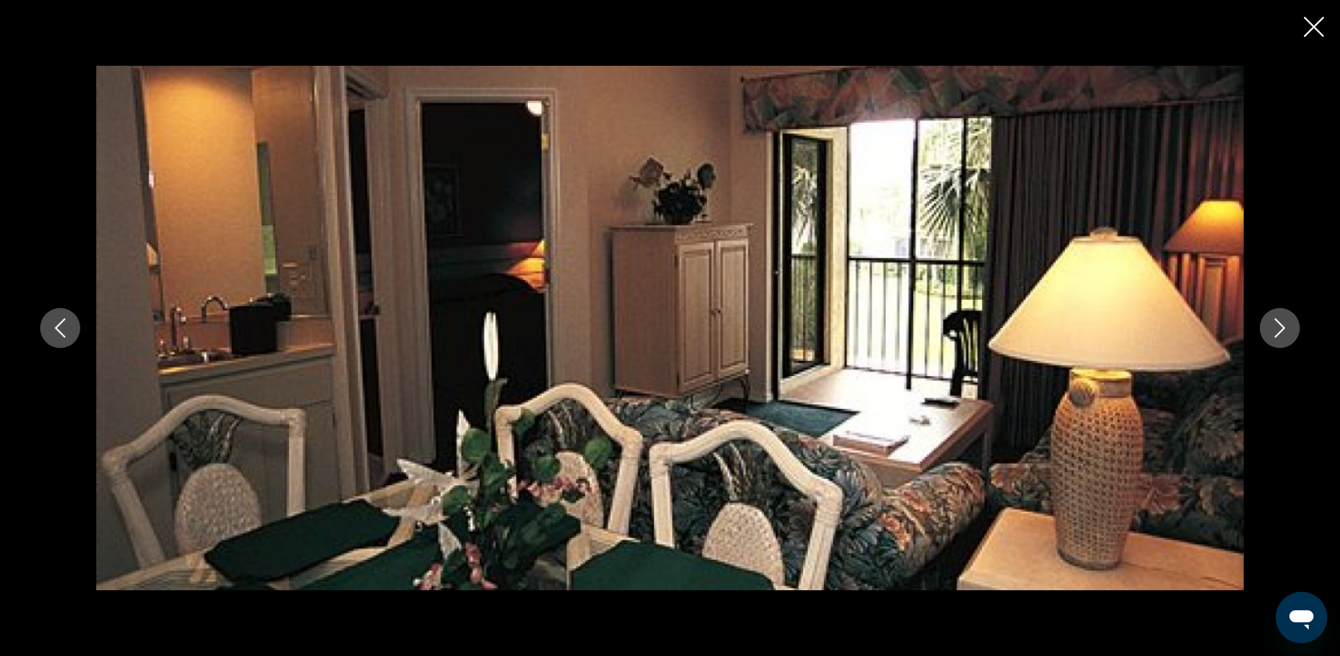
click at [1315, 32] on icon "Close slideshow" at bounding box center [1314, 27] width 20 height 20
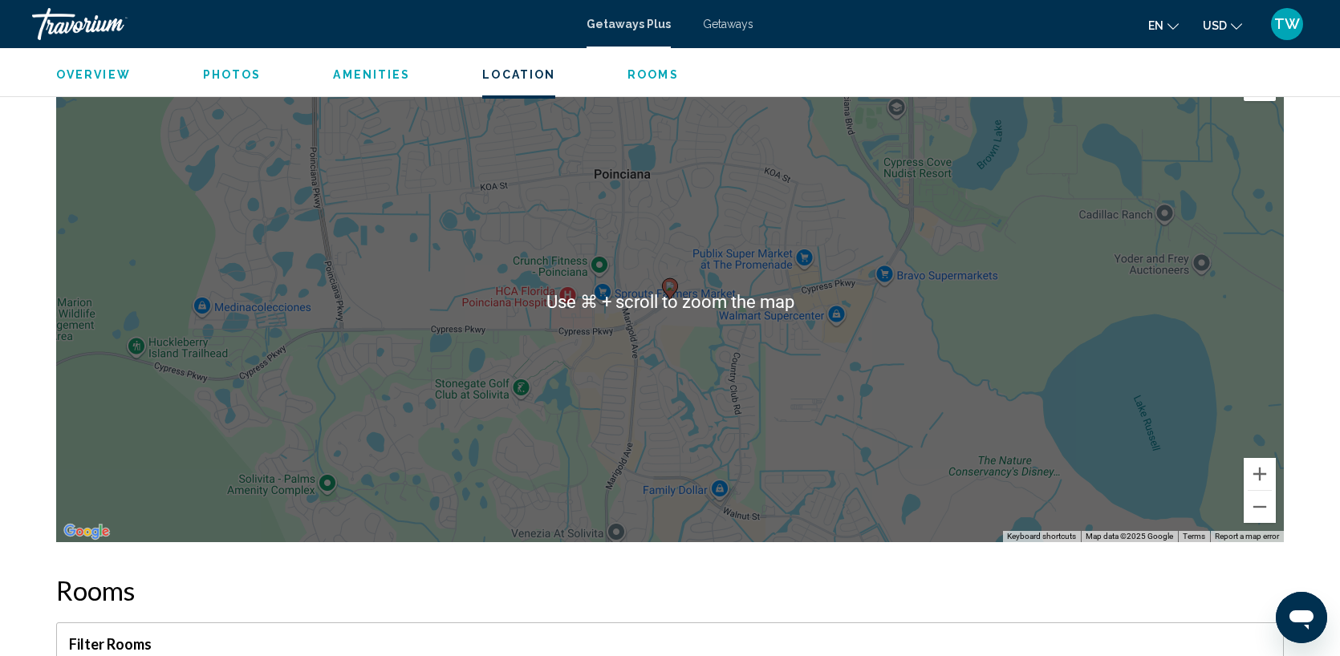
scroll to position [2649, 0]
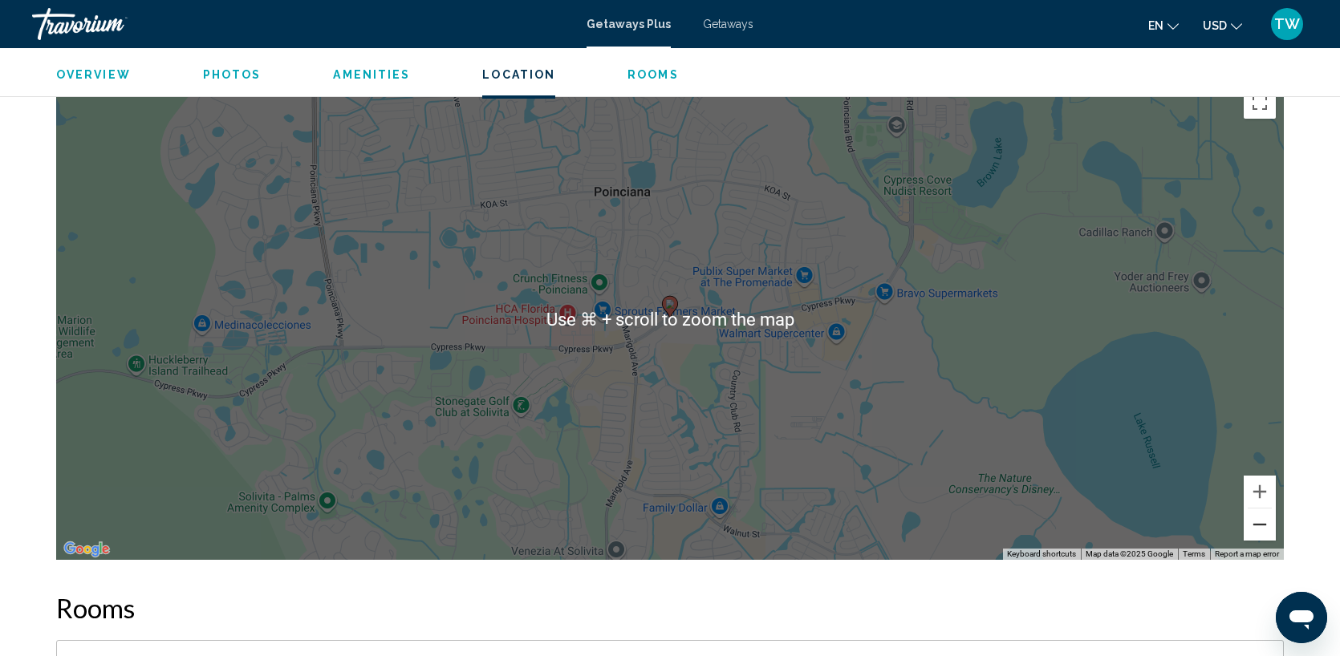
click at [1259, 522] on button "Zoom out" at bounding box center [1259, 525] width 32 height 32
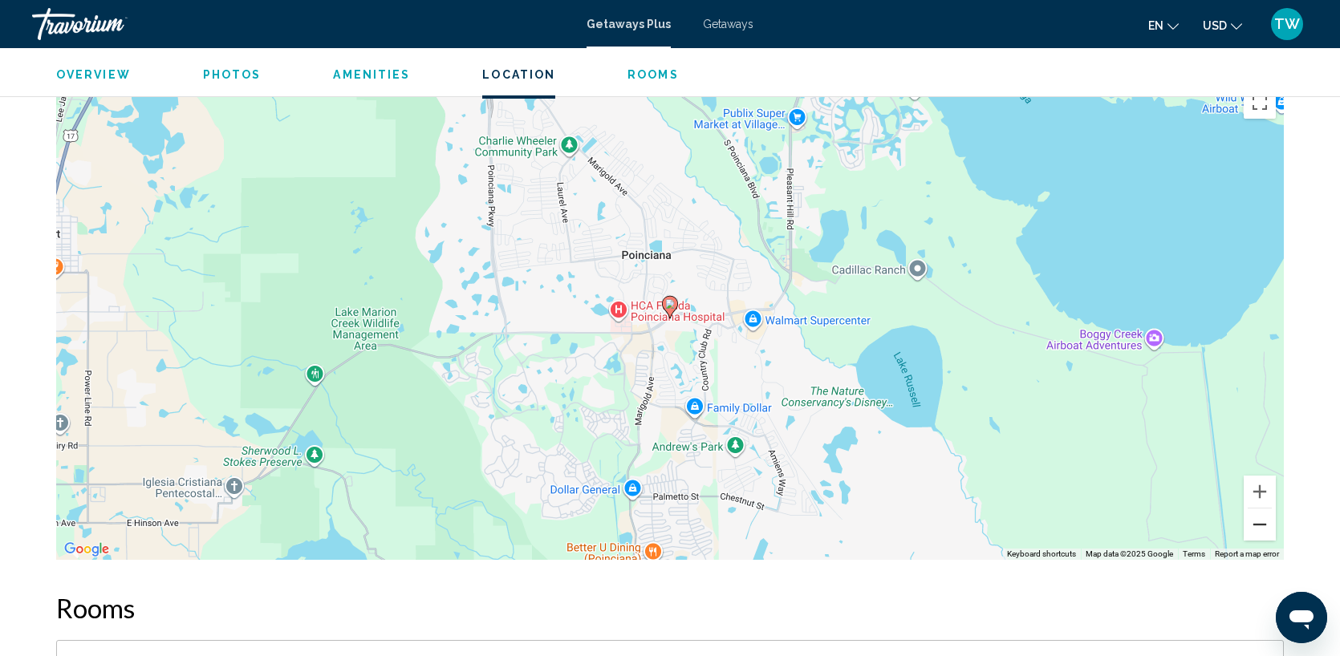
click at [1259, 522] on button "Zoom out" at bounding box center [1259, 525] width 32 height 32
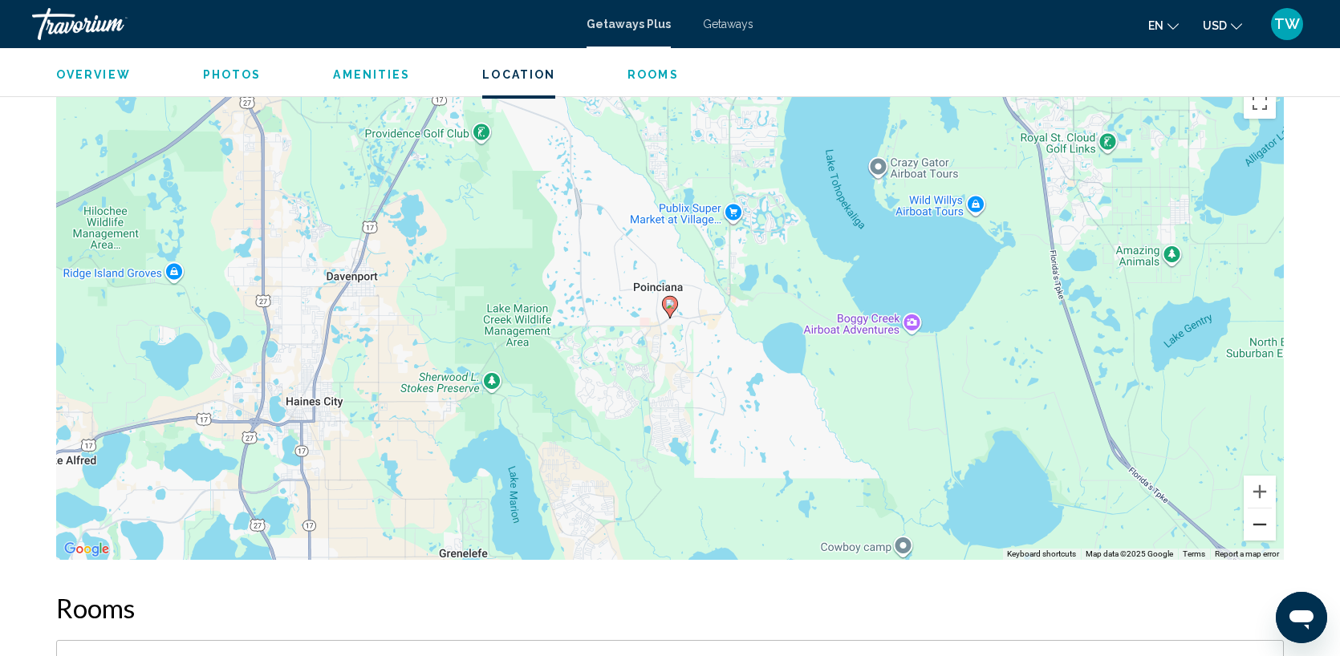
click at [1259, 522] on button "Zoom out" at bounding box center [1259, 525] width 32 height 32
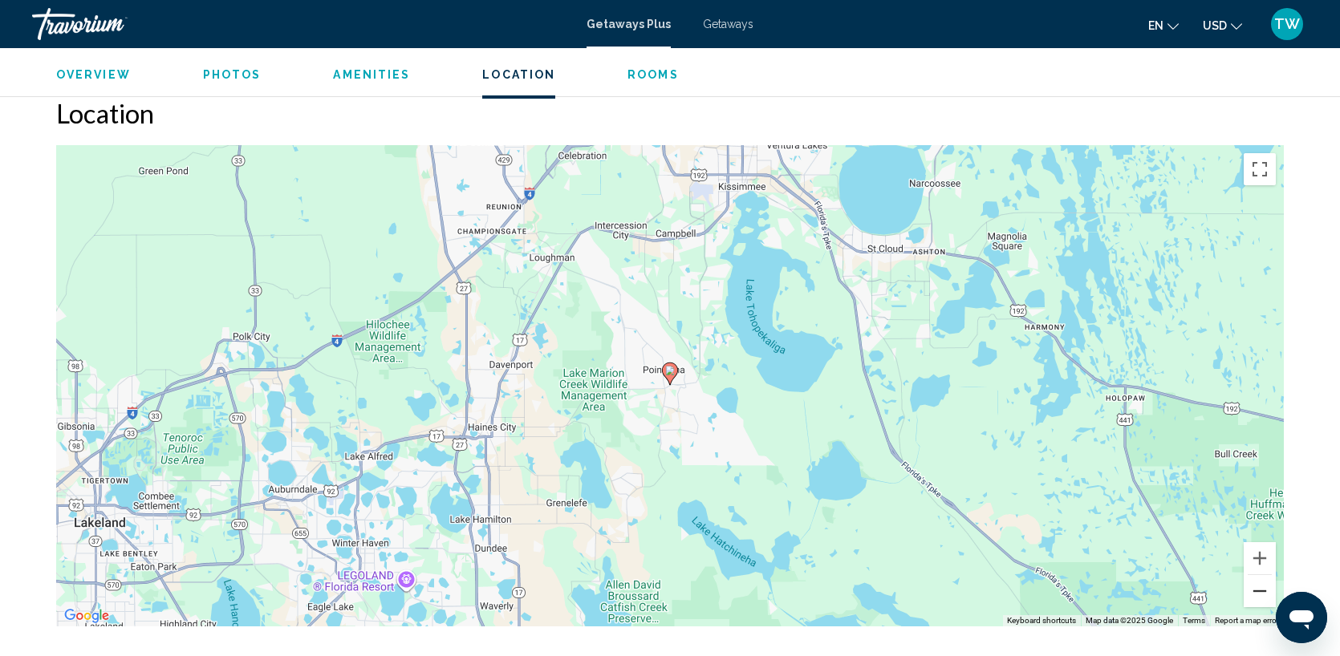
scroll to position [2509, 0]
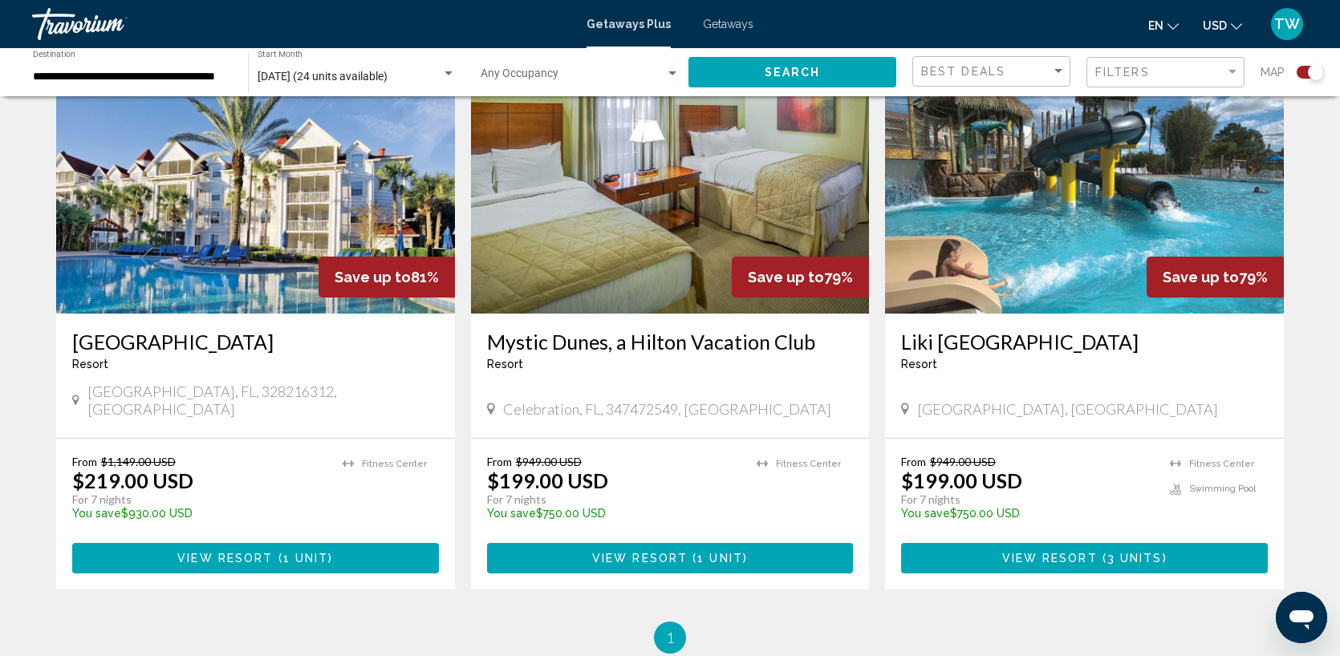
scroll to position [1200, 0]
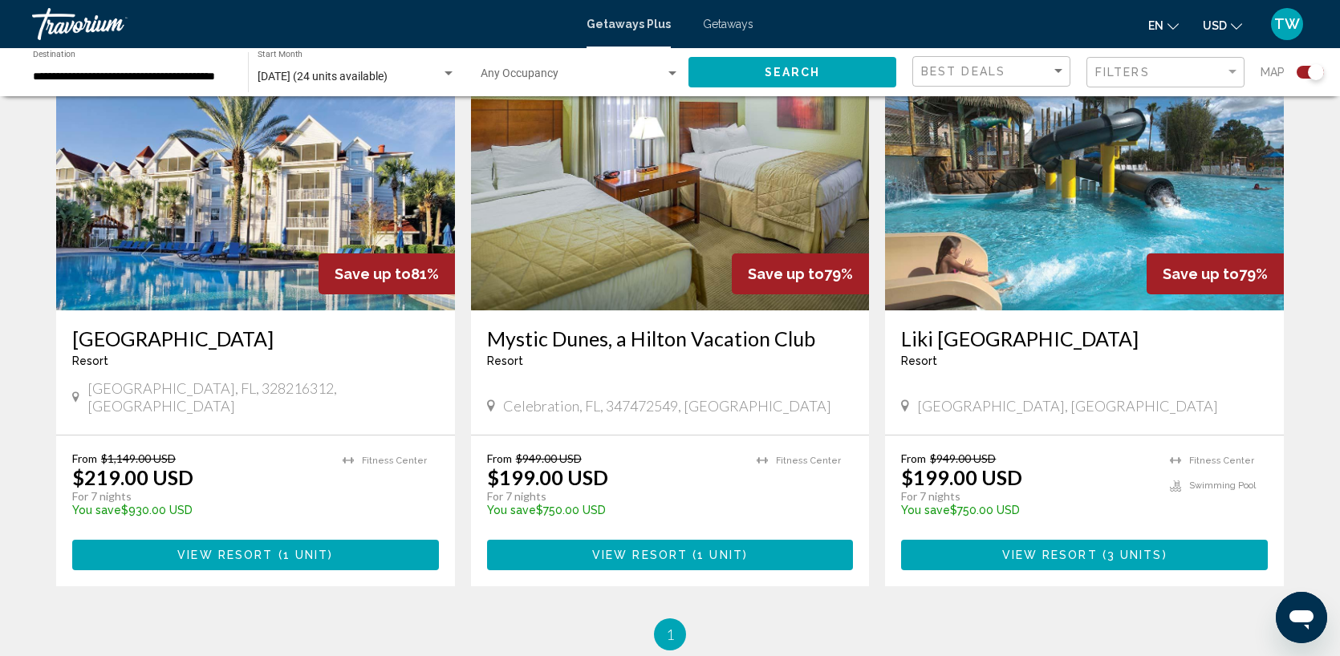
click at [1063, 205] on img "Main content" at bounding box center [1084, 182] width 399 height 257
